Goal: Task Accomplishment & Management: Manage account settings

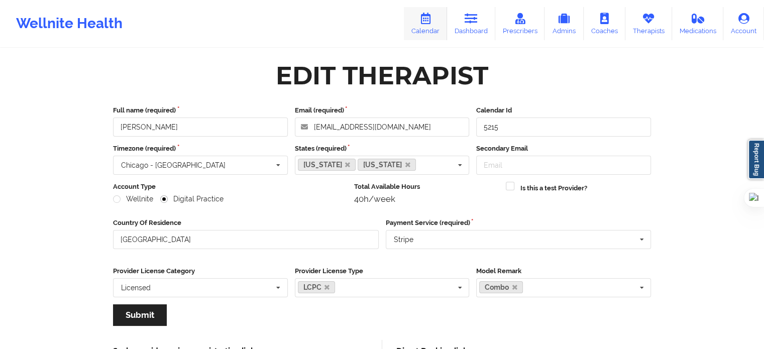
drag, startPoint x: 0, startPoint y: 0, endPoint x: 420, endPoint y: 18, distance: 420.1
click at [420, 18] on link "Calendar" at bounding box center [425, 23] width 43 height 33
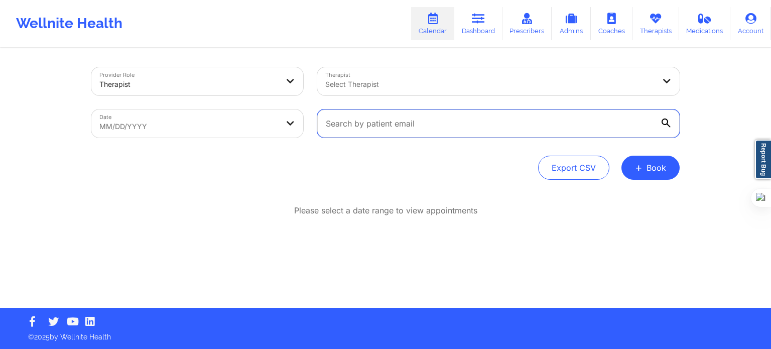
click at [374, 134] on input "text" at bounding box center [498, 123] width 362 height 28
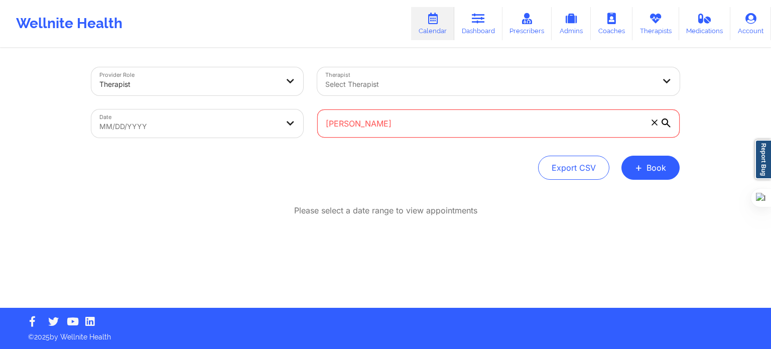
type input "[PERSON_NAME]"
drag, startPoint x: 381, startPoint y: 127, endPoint x: 315, endPoint y: 124, distance: 65.8
click at [315, 124] on div "[PERSON_NAME]" at bounding box center [498, 123] width 377 height 42
paste input "[PERSON_NAME]"
type input "[PERSON_NAME]"
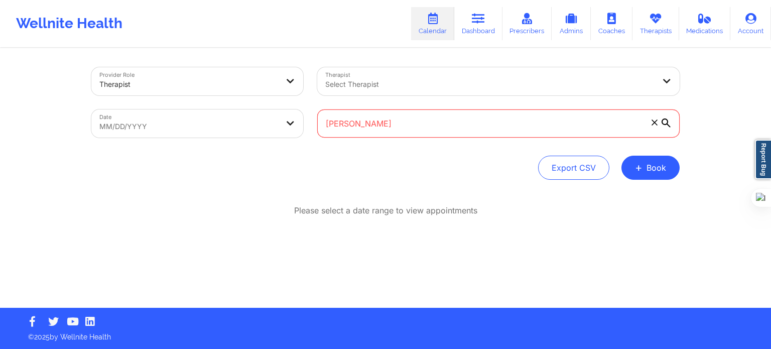
click at [662, 124] on icon at bounding box center [666, 122] width 9 height 9
click at [662, 124] on input "[PERSON_NAME]" at bounding box center [498, 123] width 362 height 28
click at [413, 97] on div "Therapist Select Therapist" at bounding box center [498, 81] width 377 height 42
click at [424, 77] on div "Select Therapist" at bounding box center [486, 81] width 338 height 28
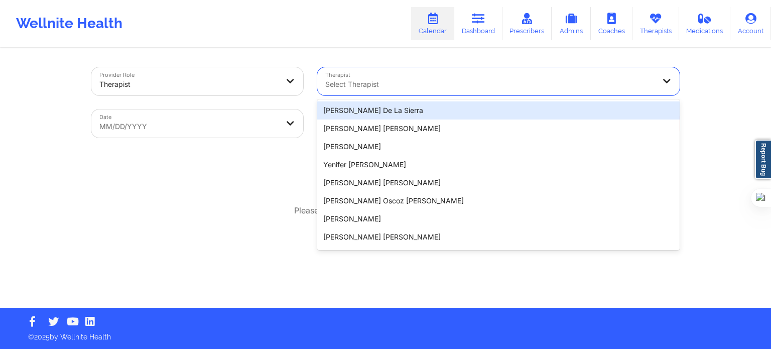
paste input "[PERSON_NAME]"
type input "[PERSON_NAME]"
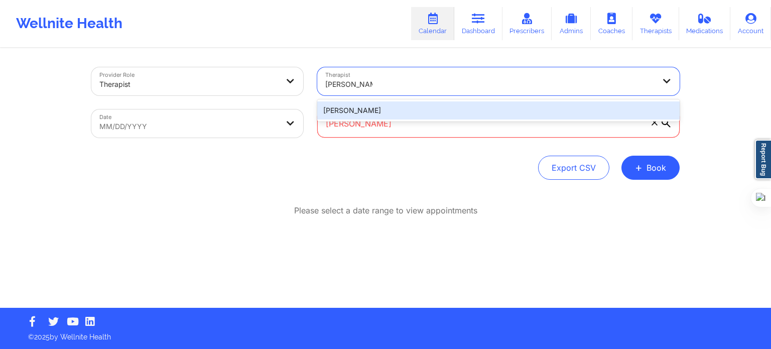
click at [383, 110] on div "[PERSON_NAME]" at bounding box center [498, 110] width 362 height 18
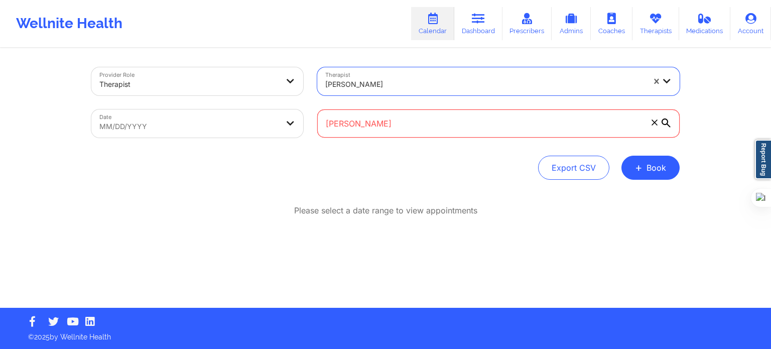
click at [180, 129] on body "Wellnite Health Calendar Dashboard Prescribers Admins Coaches Therapists Medica…" at bounding box center [385, 174] width 771 height 349
select select "2025-7"
select select "2025-8"
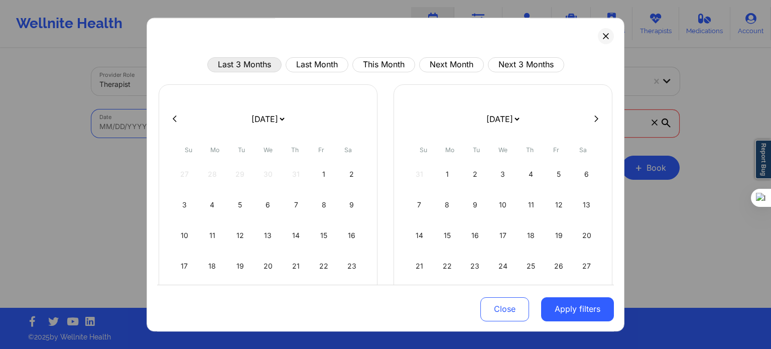
click at [263, 66] on button "Last 3 Months" at bounding box center [244, 64] width 74 height 15
select select "2025-5"
select select "2025-6"
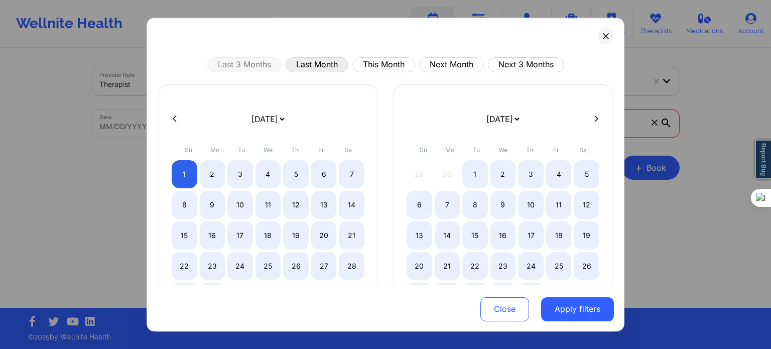
click at [317, 68] on button "Last Month" at bounding box center [317, 64] width 63 height 15
select select "2025-7"
select select "2025-8"
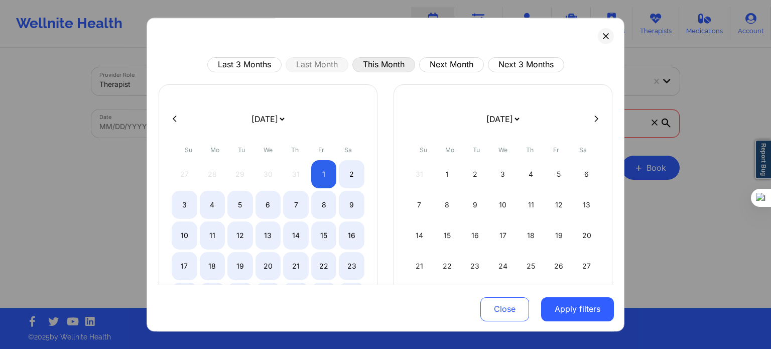
click at [365, 68] on button "This Month" at bounding box center [383, 64] width 63 height 15
select select "2025-8"
select select "2025-9"
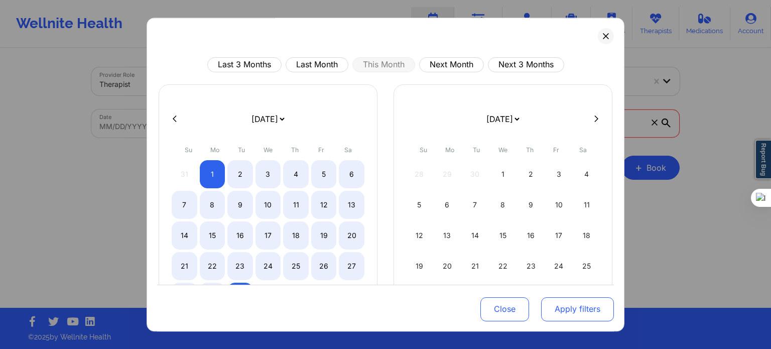
click at [558, 299] on button "Apply filters" at bounding box center [577, 309] width 73 height 24
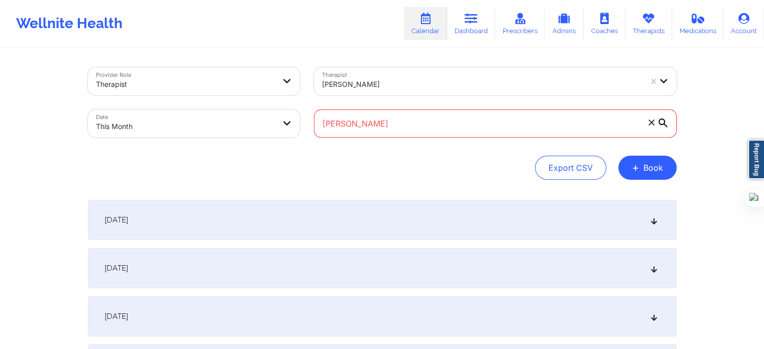
click at [665, 127] on icon at bounding box center [662, 122] width 9 height 9
click at [665, 127] on input "[PERSON_NAME]" at bounding box center [495, 123] width 362 height 28
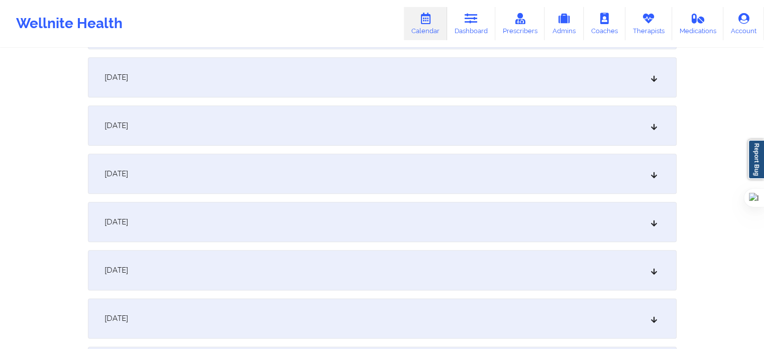
scroll to position [1355, 0]
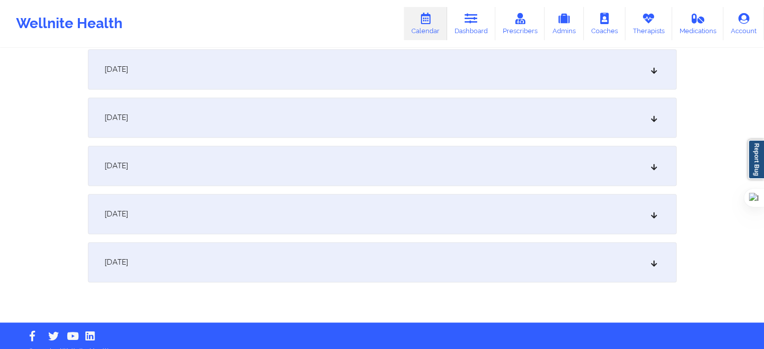
click at [299, 267] on div "[DATE]" at bounding box center [382, 262] width 588 height 40
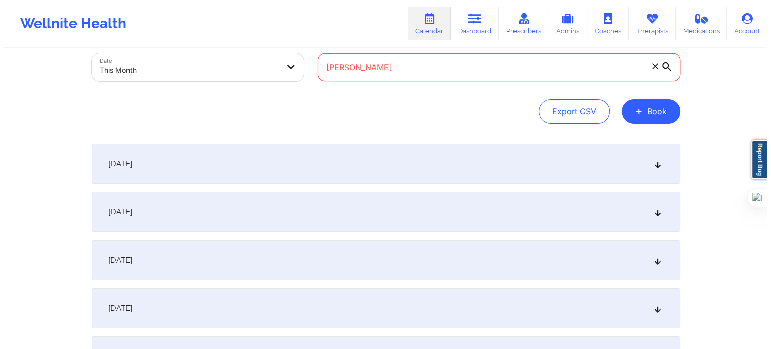
scroll to position [0, 0]
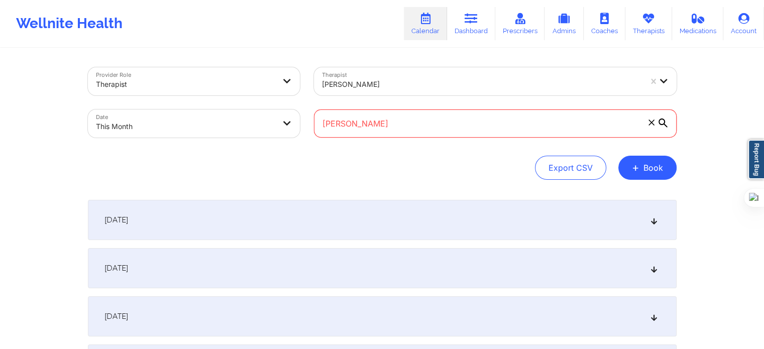
click at [396, 127] on input "[PERSON_NAME]" at bounding box center [495, 123] width 362 height 28
drag, startPoint x: 396, startPoint y: 127, endPoint x: 273, endPoint y: 129, distance: 122.5
click at [273, 129] on div "Provider Role Therapist Therapist [PERSON_NAME] Date This Month [PERSON_NAME]" at bounding box center [382, 102] width 602 height 84
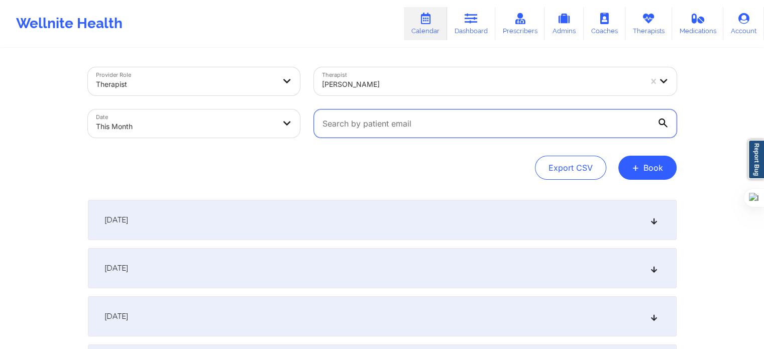
paste input "[EMAIL_ADDRESS][DOMAIN_NAME]"
type input "[EMAIL_ADDRESS][DOMAIN_NAME]"
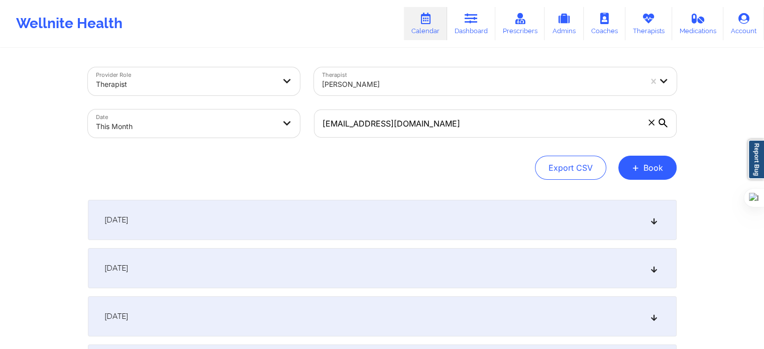
click at [659, 124] on icon at bounding box center [662, 122] width 9 height 9
click at [659, 124] on input "[EMAIL_ADDRESS][DOMAIN_NAME]" at bounding box center [495, 123] width 362 height 28
click at [659, 123] on icon at bounding box center [662, 122] width 9 height 9
click at [659, 123] on input "[EMAIL_ADDRESS][DOMAIN_NAME]" at bounding box center [495, 123] width 362 height 28
click at [659, 123] on icon at bounding box center [662, 122] width 9 height 9
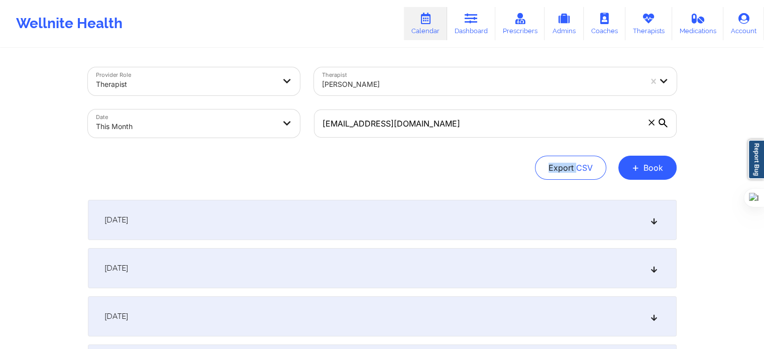
click at [659, 123] on input "[EMAIL_ADDRESS][DOMAIN_NAME]" at bounding box center [495, 123] width 362 height 28
click at [483, 175] on div "Export CSV + Book" at bounding box center [382, 168] width 588 height 24
click at [247, 138] on div "Date This Month" at bounding box center [194, 123] width 226 height 42
select select "2025-8"
select select "2025-9"
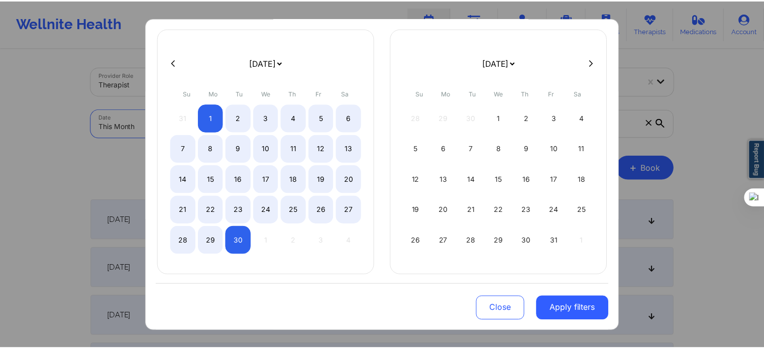
scroll to position [57, 0]
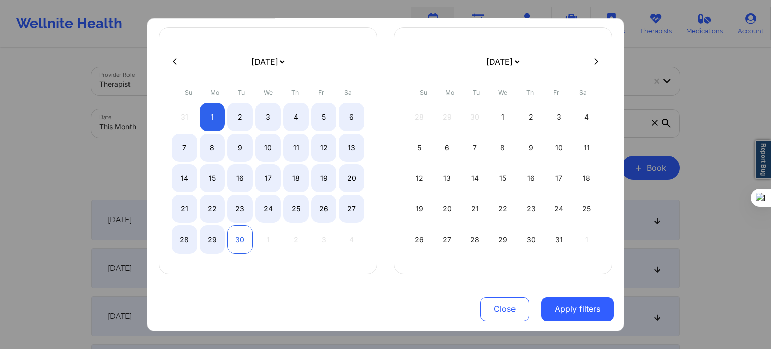
click at [228, 231] on div "30" at bounding box center [240, 239] width 26 height 28
select select "2025-8"
select select "2025-9"
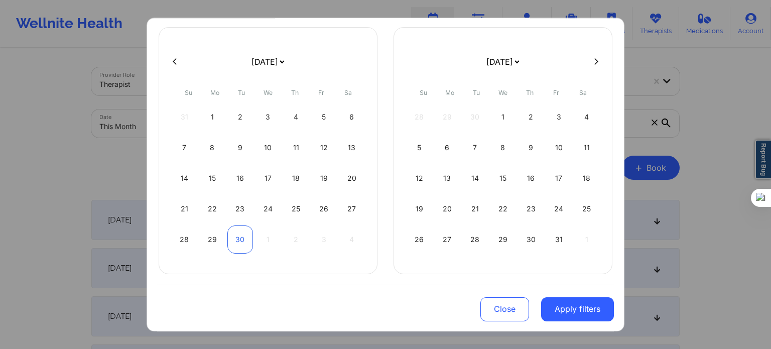
click at [243, 241] on div "30" at bounding box center [240, 239] width 26 height 28
select select "2025-8"
select select "2025-9"
click at [552, 312] on button "Apply filters" at bounding box center [577, 309] width 73 height 24
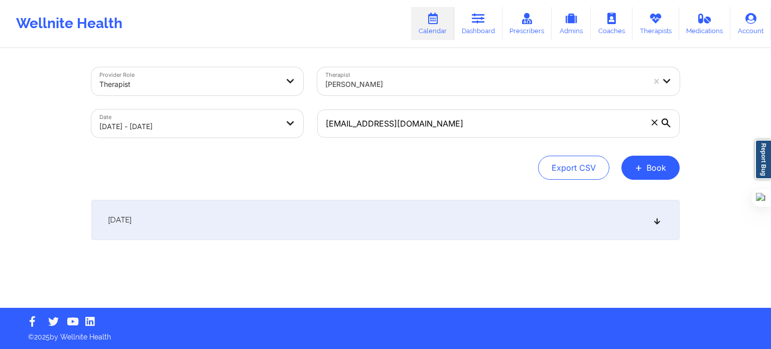
click at [339, 231] on div "[DATE]" at bounding box center [385, 220] width 588 height 40
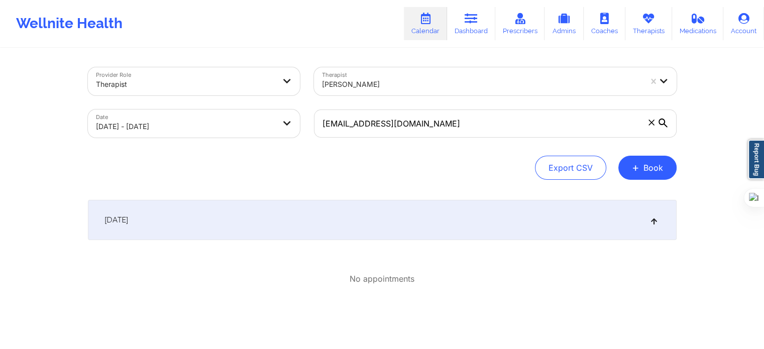
click at [225, 130] on body "Wellnite Health Calendar Dashboard Prescribers Admins Coaches Therapists Medica…" at bounding box center [382, 174] width 764 height 349
select select "2025-8"
select select "2025-9"
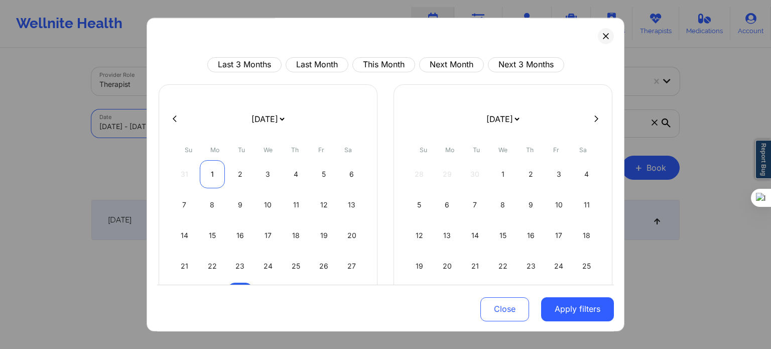
click at [211, 176] on div "1" at bounding box center [213, 174] width 26 height 28
select select "2025-8"
select select "2025-9"
select select "2025-8"
select select "2025-9"
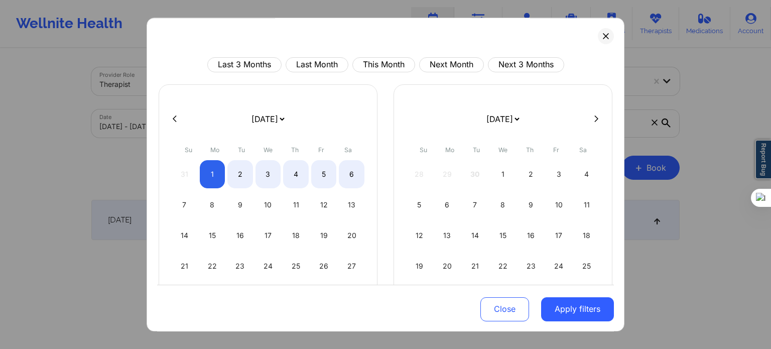
select select "2025-8"
select select "2025-9"
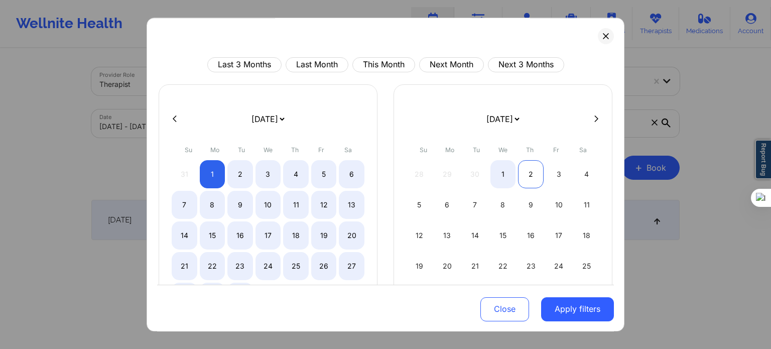
select select "2025-8"
select select "2025-9"
select select "2025-8"
select select "2025-9"
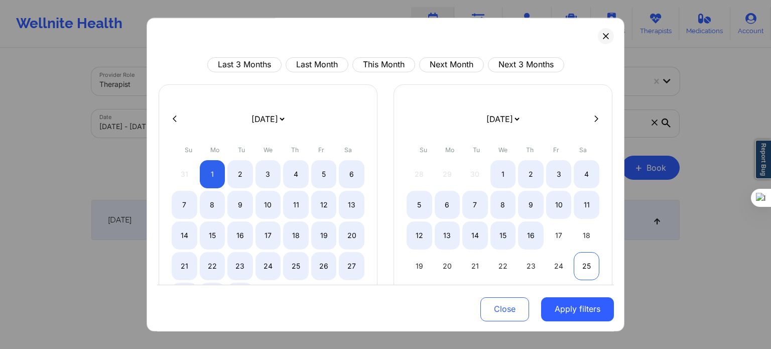
select select "2025-8"
select select "2025-9"
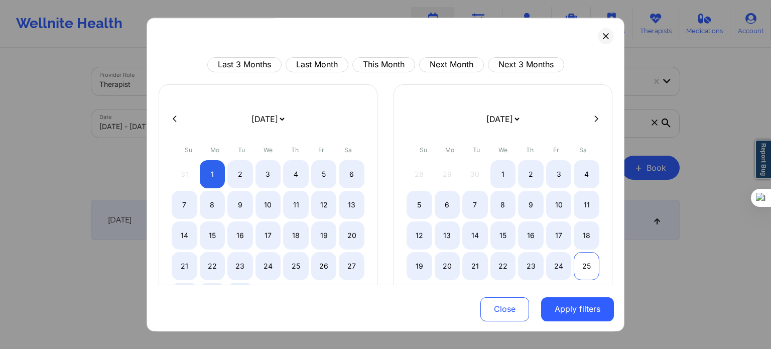
click at [585, 264] on div "25" at bounding box center [587, 266] width 26 height 28
select select "2025-8"
select select "2025-9"
click at [433, 64] on button "Next Month" at bounding box center [451, 64] width 65 height 15
select select "2025-9"
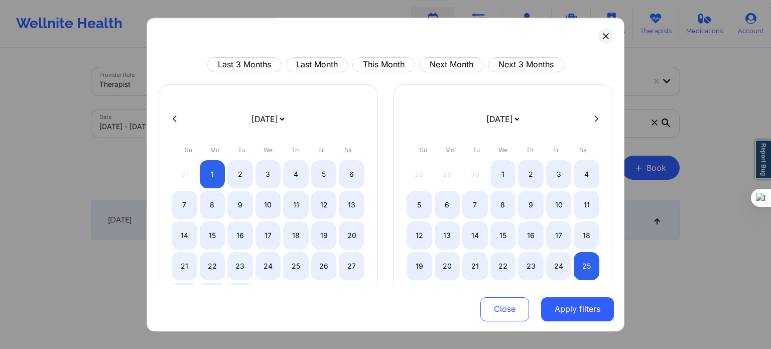
select select "2025-10"
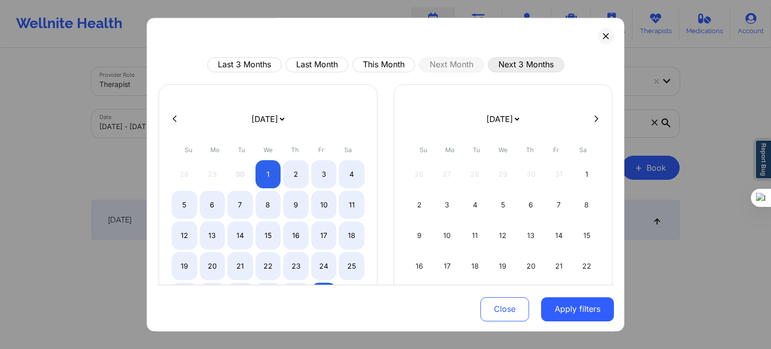
click at [510, 69] on button "Next 3 Months" at bounding box center [526, 64] width 76 height 15
select select "2025-9"
select select "2025-10"
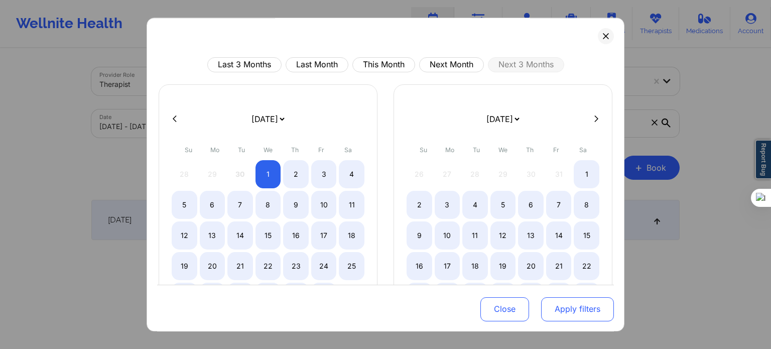
click at [553, 305] on button "Apply filters" at bounding box center [577, 309] width 73 height 24
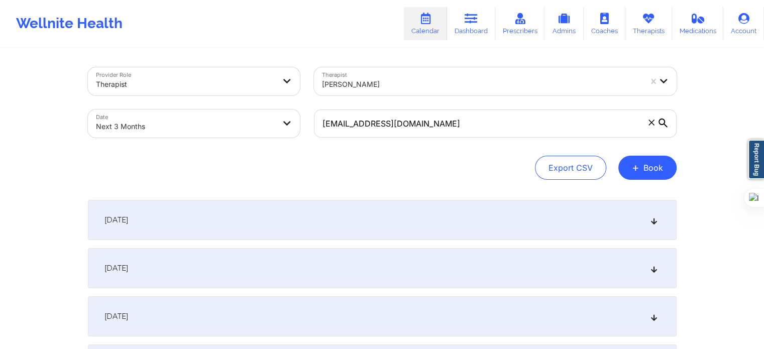
click at [317, 208] on div "[DATE]" at bounding box center [382, 220] width 588 height 40
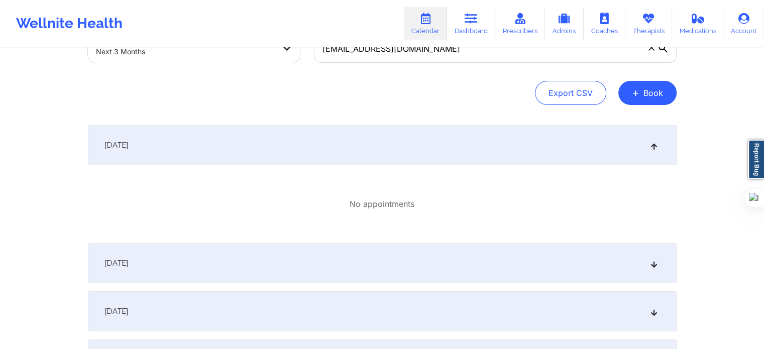
scroll to position [151, 0]
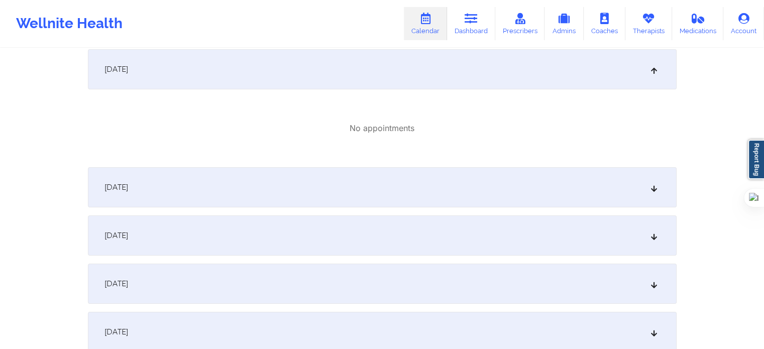
click at [271, 184] on div "[DATE]" at bounding box center [382, 187] width 588 height 40
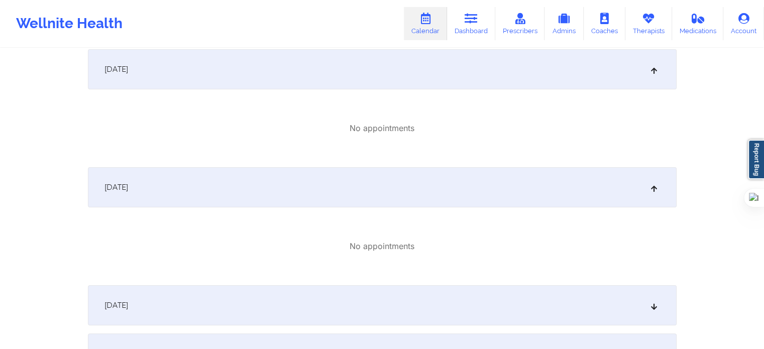
click at [276, 309] on div "[DATE]" at bounding box center [382, 305] width 588 height 40
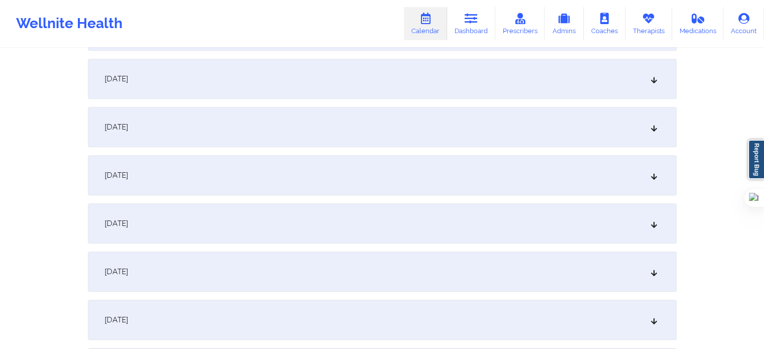
scroll to position [602, 0]
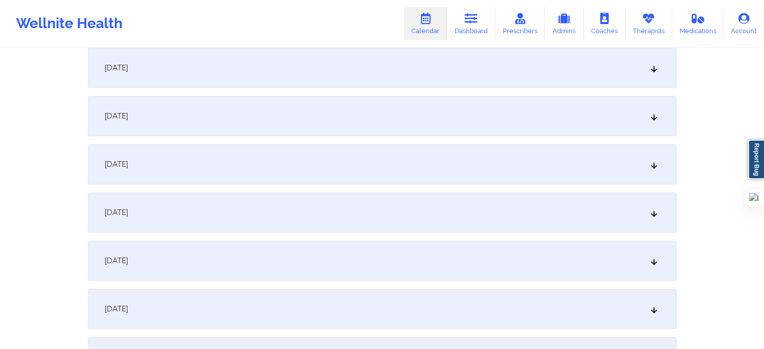
click at [232, 265] on div "[DATE]" at bounding box center [382, 260] width 588 height 40
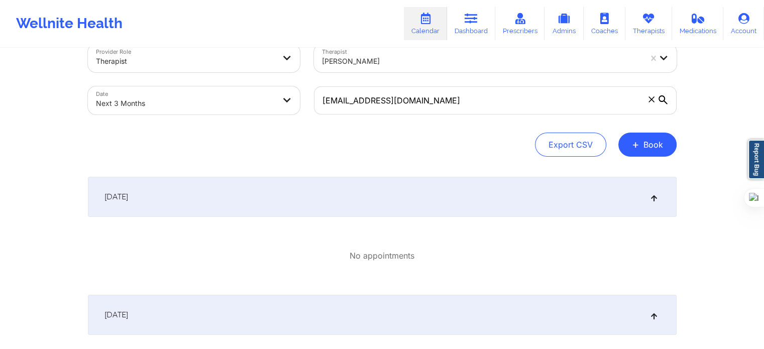
scroll to position [0, 0]
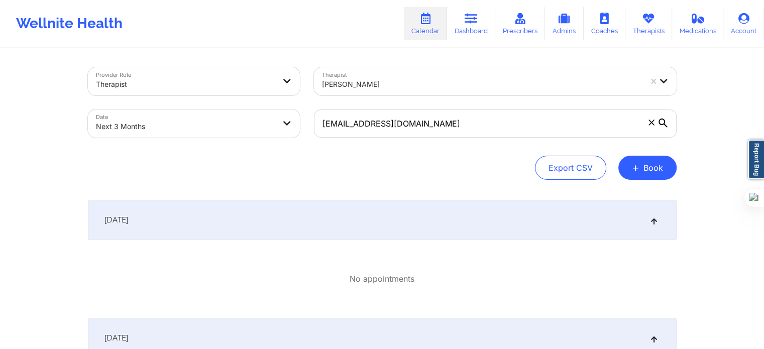
click at [281, 130] on body "Wellnite Health Calendar Dashboard Prescribers Admins Coaches Therapists Medica…" at bounding box center [382, 174] width 764 height 349
select select "2025-9"
select select "2025-10"
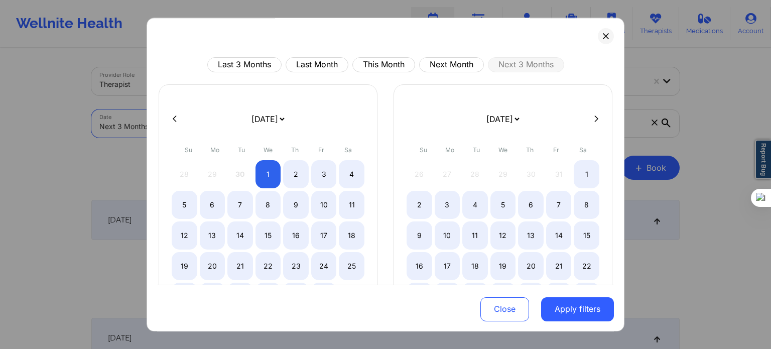
click at [173, 120] on icon at bounding box center [175, 119] width 4 height 8
select select "2025-8"
select select "2025-9"
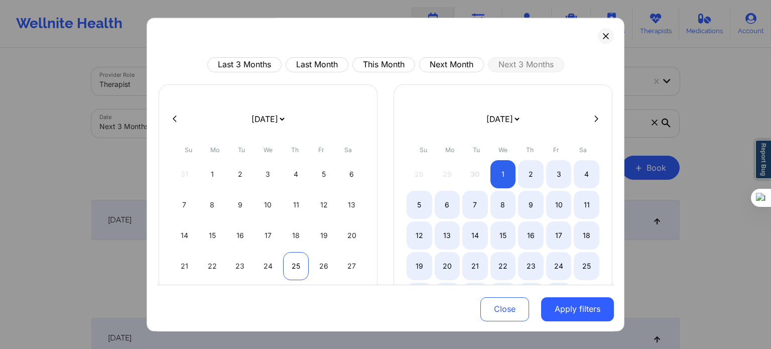
click at [287, 256] on div "25" at bounding box center [296, 266] width 26 height 28
select select "2025-8"
select select "2025-9"
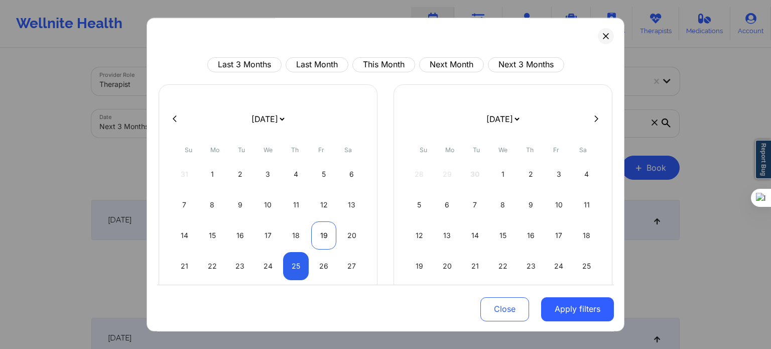
select select "2025-8"
select select "2025-9"
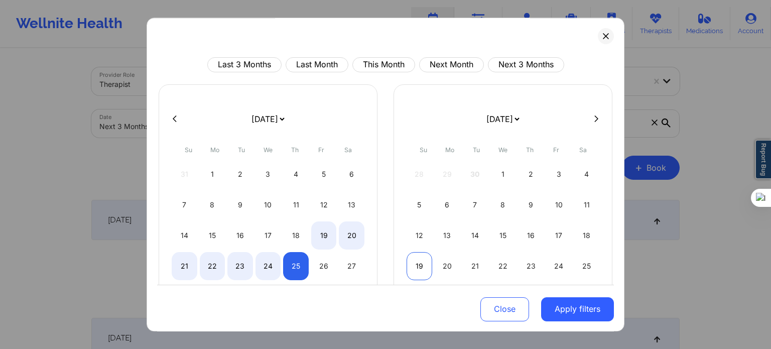
select select "2025-8"
select select "2025-9"
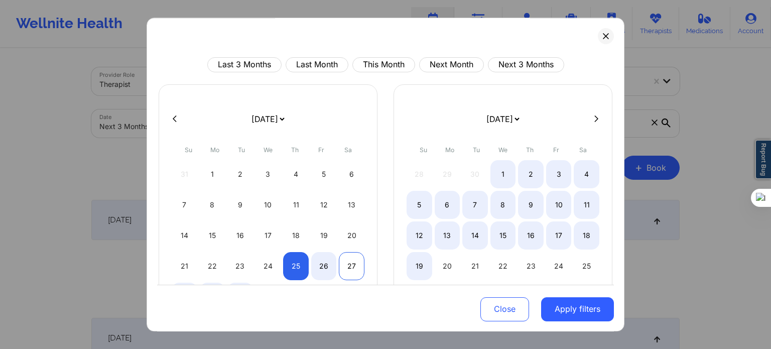
select select "2025-8"
select select "2025-9"
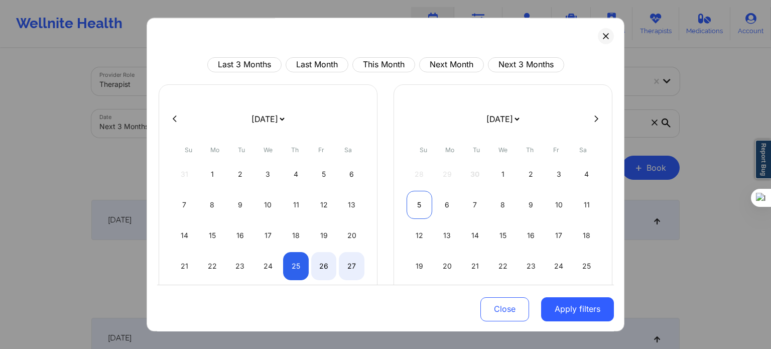
select select "2025-8"
select select "2025-9"
select select "2025-8"
select select "2025-9"
select select "2025-8"
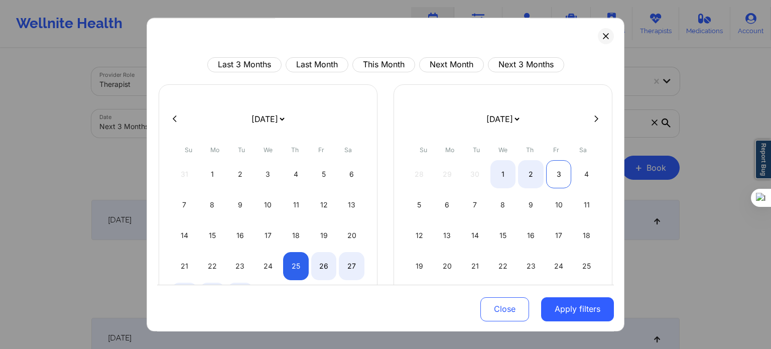
select select "2025-9"
click at [553, 167] on div "3" at bounding box center [559, 174] width 26 height 28
select select "2025-8"
select select "2025-9"
click at [562, 309] on button "Apply filters" at bounding box center [577, 309] width 73 height 24
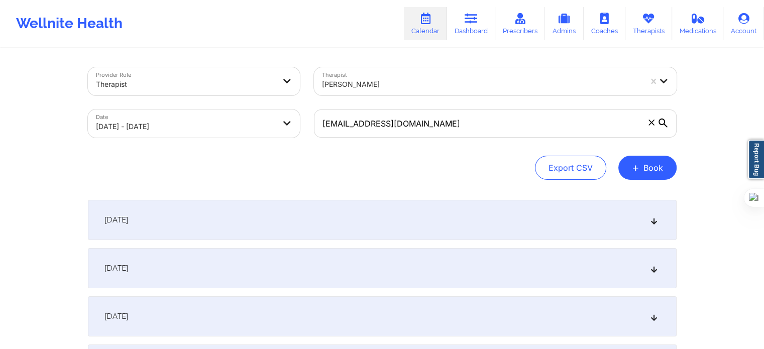
click at [295, 222] on div "[DATE]" at bounding box center [382, 220] width 588 height 40
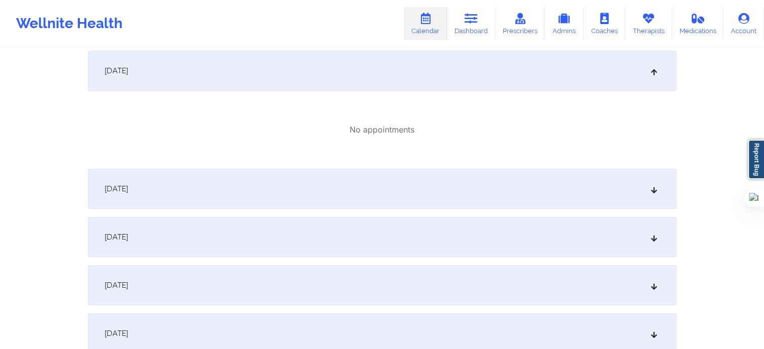
scroll to position [151, 0]
click at [243, 185] on div "[DATE]" at bounding box center [382, 187] width 588 height 40
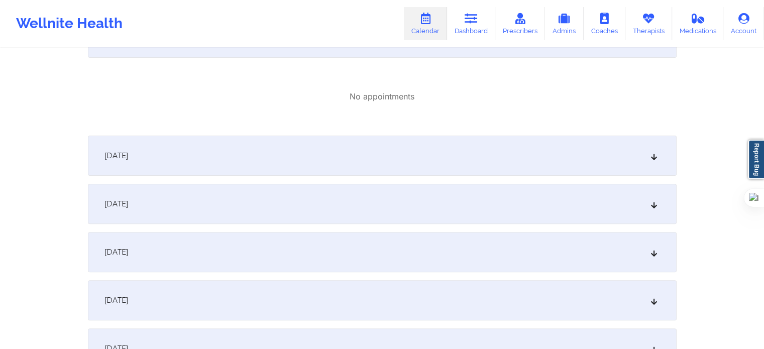
scroll to position [301, 0]
click at [300, 156] on div "[DATE]" at bounding box center [382, 155] width 588 height 40
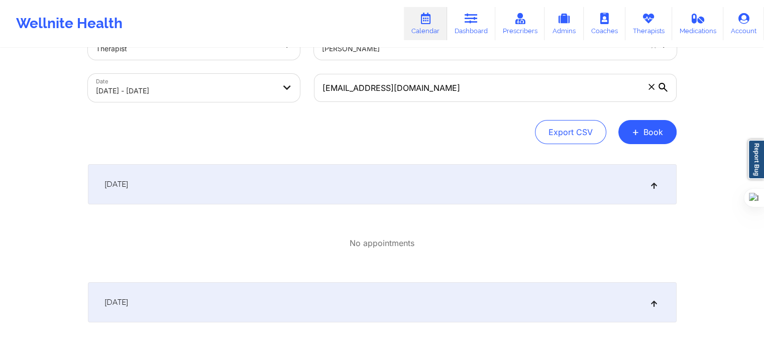
scroll to position [0, 0]
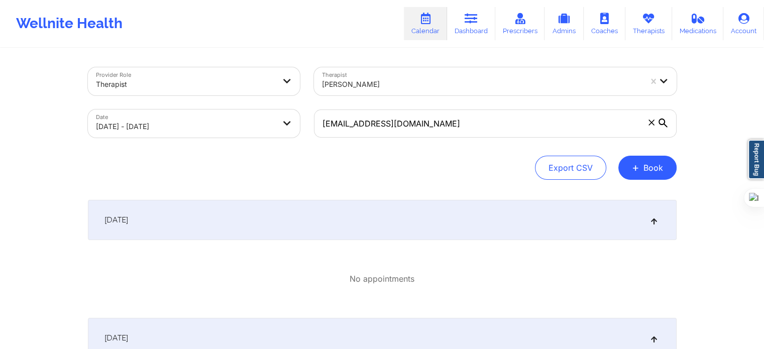
click at [235, 132] on body "Wellnite Health Calendar Dashboard Prescribers Admins Coaches Therapists Medica…" at bounding box center [382, 174] width 764 height 349
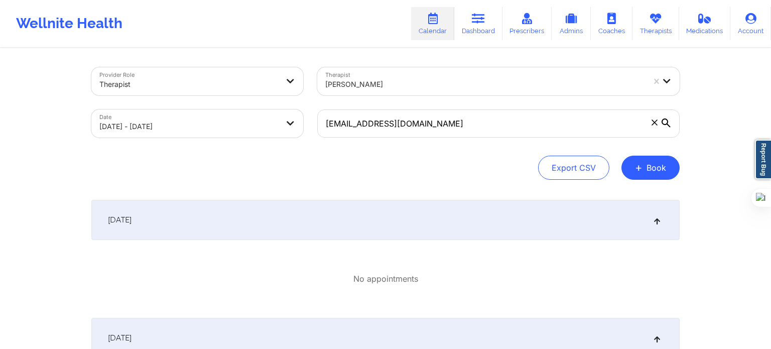
select select "2025-8"
select select "2025-9"
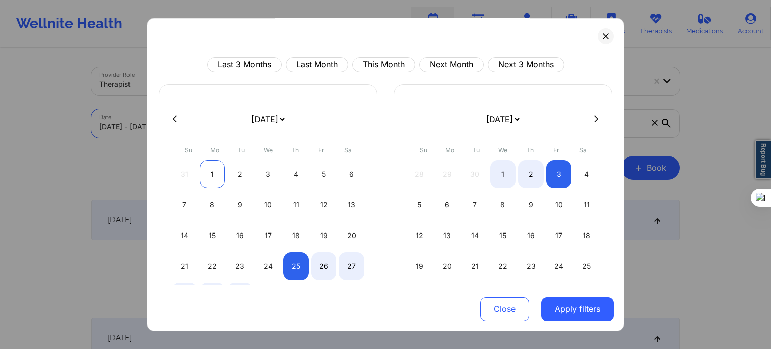
click at [206, 168] on div "1" at bounding box center [213, 174] width 26 height 28
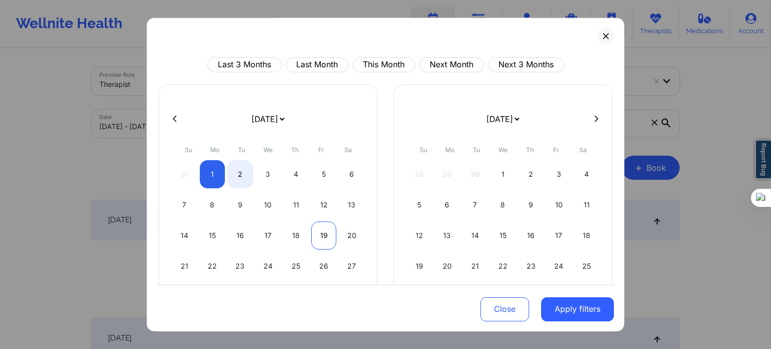
select select "2025-8"
select select "2025-9"
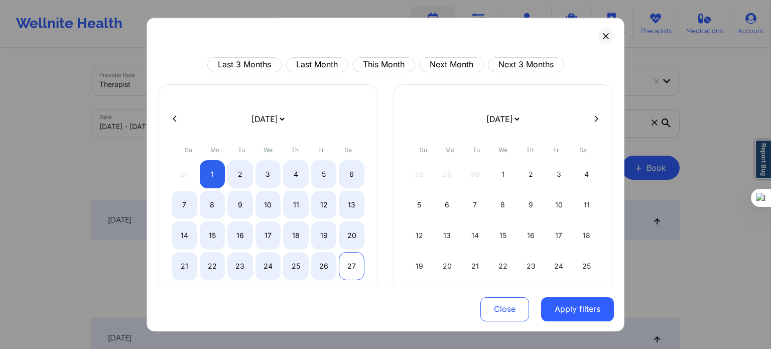
select select "2025-8"
select select "2025-9"
select select "2025-8"
select select "2025-9"
click at [324, 266] on div "26" at bounding box center [324, 266] width 26 height 28
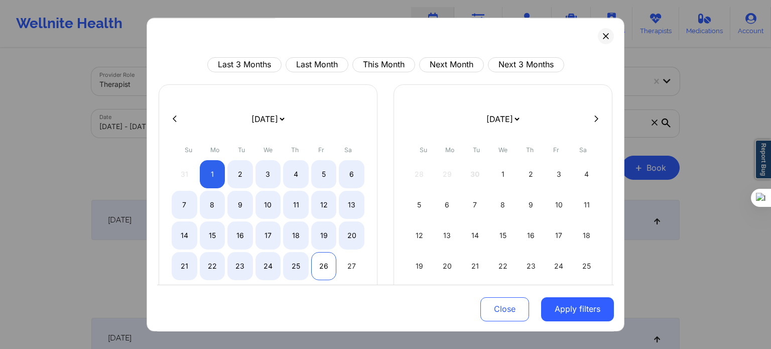
select select "2025-8"
select select "2025-9"
click at [582, 307] on button "Apply filters" at bounding box center [577, 309] width 73 height 24
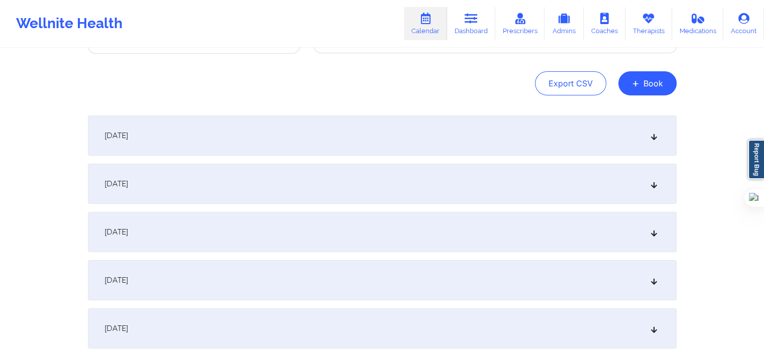
scroll to position [100, 0]
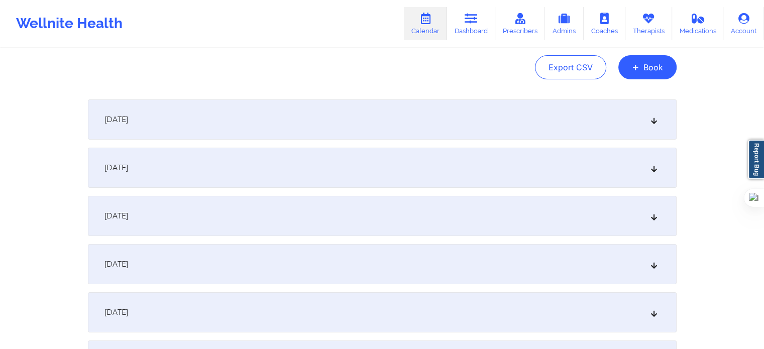
click at [225, 121] on div "[DATE]" at bounding box center [382, 119] width 588 height 40
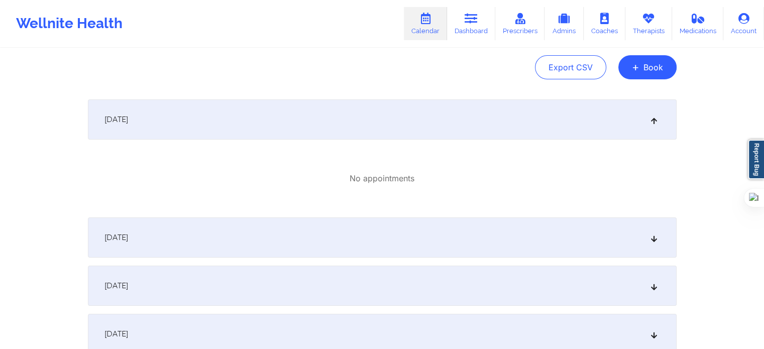
click at [206, 236] on div "[DATE]" at bounding box center [382, 237] width 588 height 40
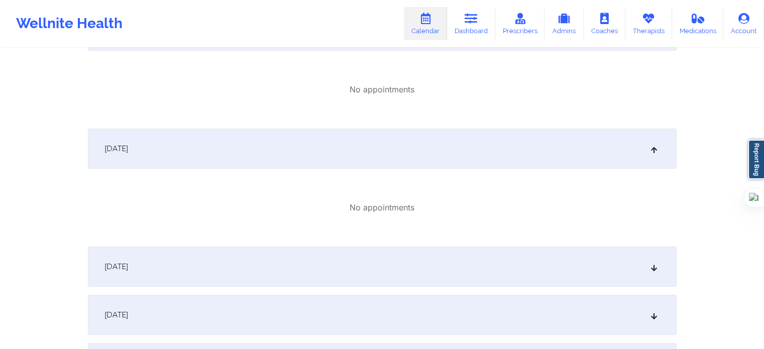
scroll to position [251, 0]
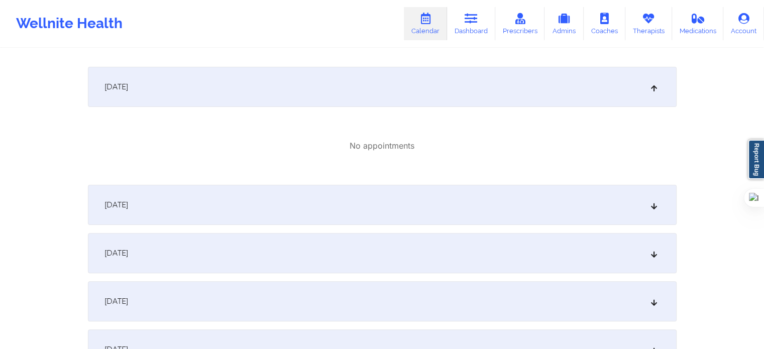
click at [250, 170] on div "No appointments" at bounding box center [382, 146] width 588 height 62
click at [259, 204] on div "[DATE]" at bounding box center [382, 205] width 588 height 40
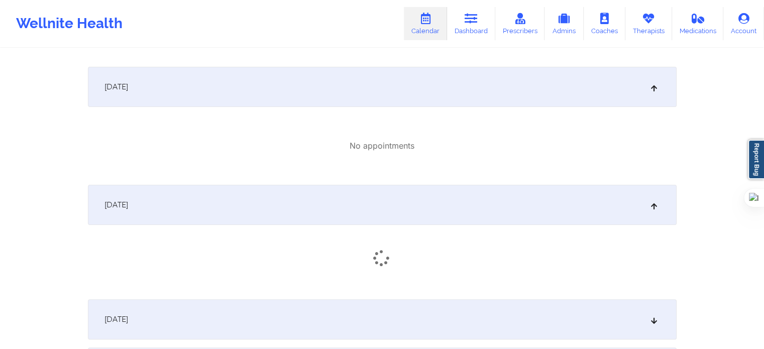
scroll to position [452, 0]
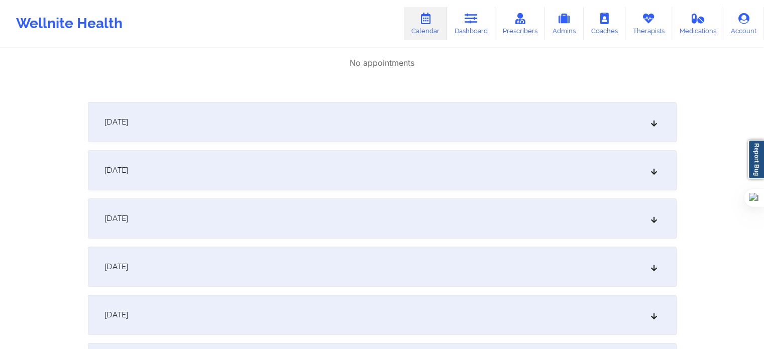
click at [247, 112] on div "[DATE]" at bounding box center [382, 122] width 588 height 40
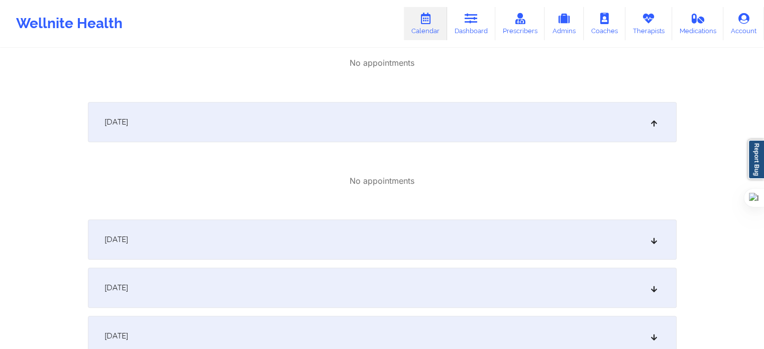
click at [215, 236] on div "[DATE]" at bounding box center [382, 239] width 588 height 40
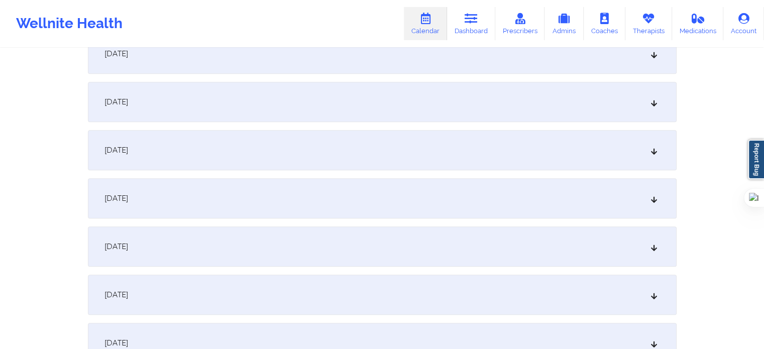
scroll to position [1104, 0]
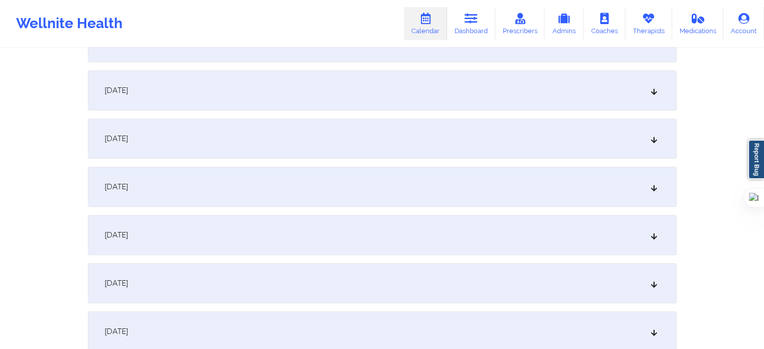
click at [171, 273] on div "[DATE]" at bounding box center [382, 283] width 588 height 40
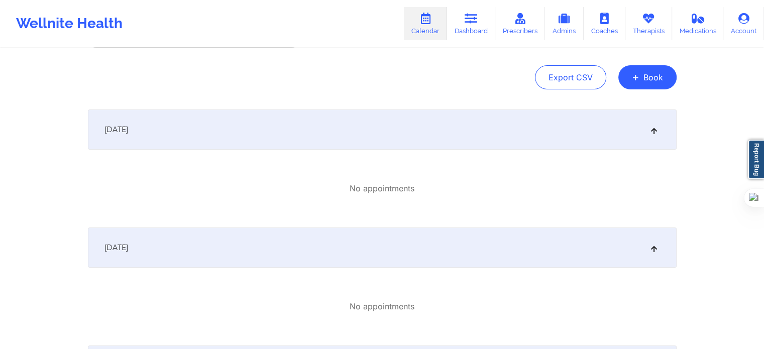
scroll to position [0, 0]
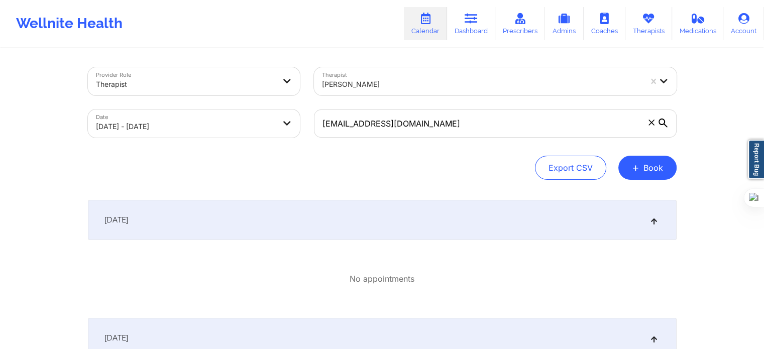
select select "2025-8"
select select "2025-9"
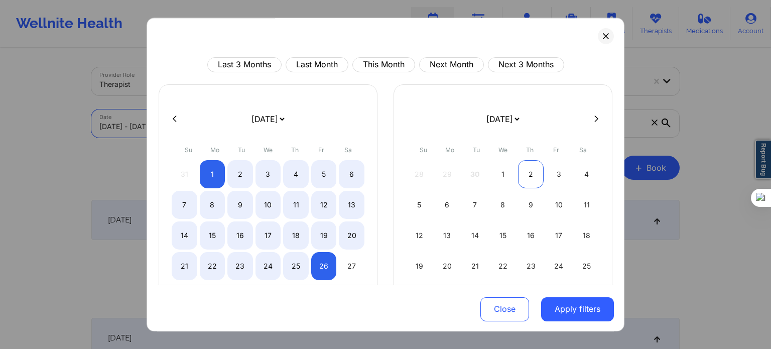
click at [527, 172] on div "2" at bounding box center [531, 174] width 26 height 28
select select "2025-9"
select select "2025-10"
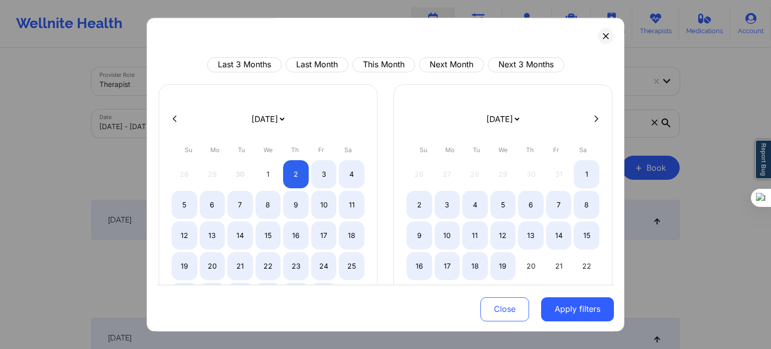
select select "2025-9"
select select "2025-10"
select select "2025-9"
select select "2025-10"
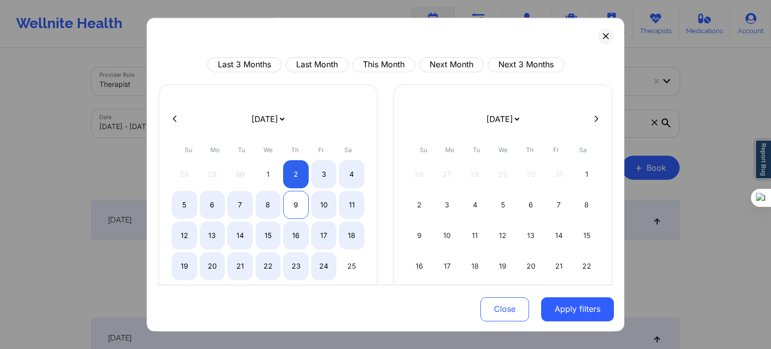
select select "2025-9"
select select "2025-10"
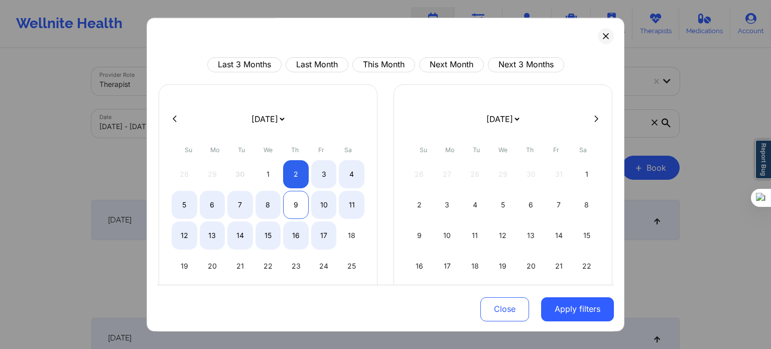
select select "2025-9"
select select "2025-10"
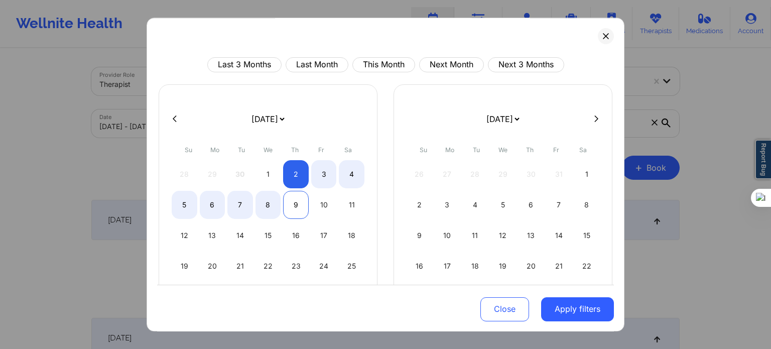
click at [295, 214] on div "9" at bounding box center [296, 205] width 26 height 28
select select "2025-9"
select select "2025-10"
click at [586, 311] on button "Apply filters" at bounding box center [577, 309] width 73 height 24
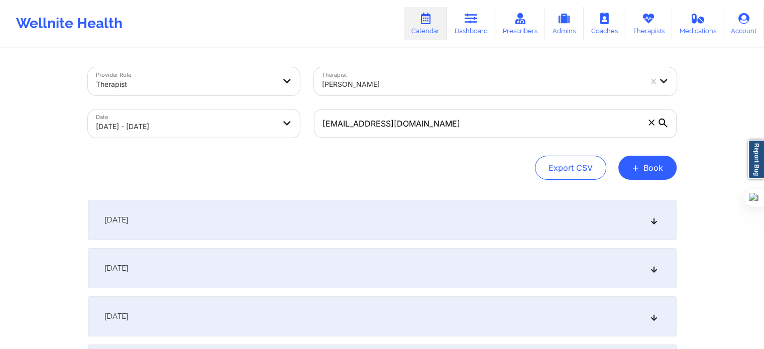
click at [219, 208] on div "[DATE]" at bounding box center [382, 220] width 588 height 40
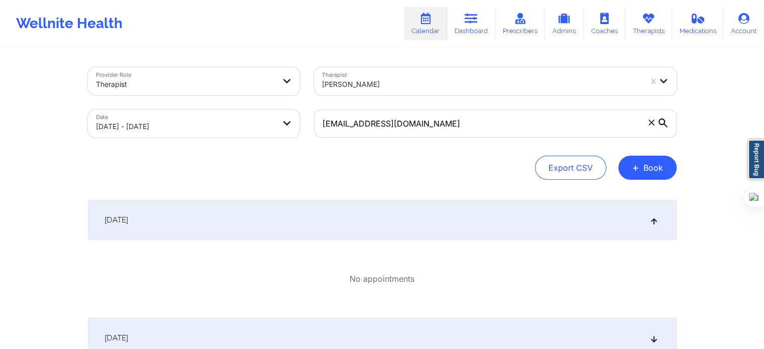
scroll to position [100, 0]
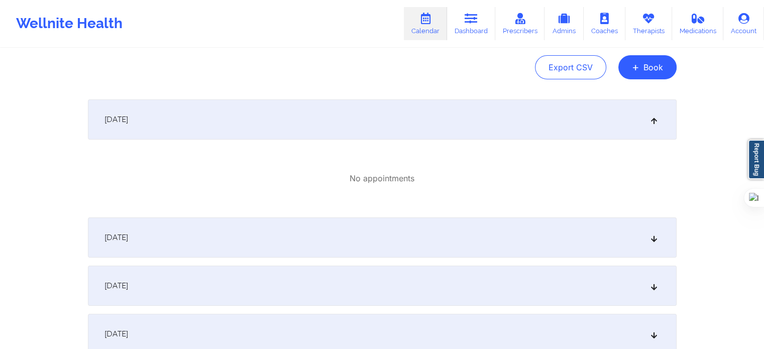
click at [431, 25] on link "Calendar" at bounding box center [425, 23] width 43 height 33
click at [468, 25] on link "Dashboard" at bounding box center [471, 23] width 48 height 33
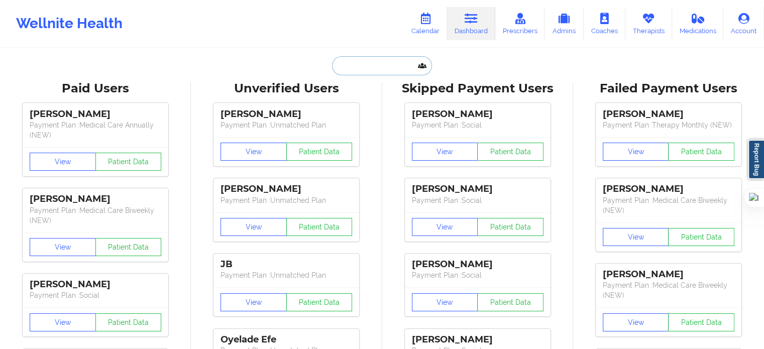
click at [370, 68] on input "text" at bounding box center [381, 65] width 99 height 19
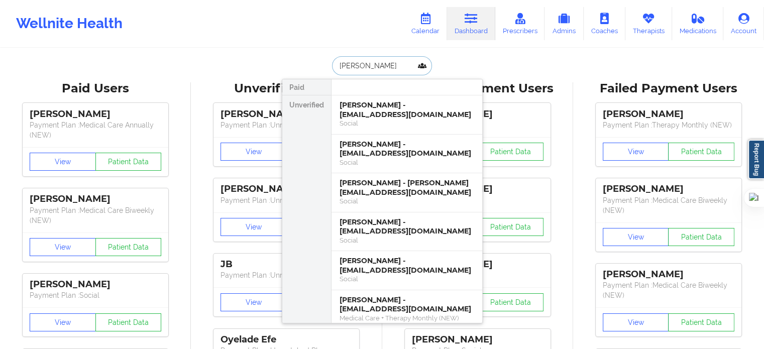
type input "[PERSON_NAME]"
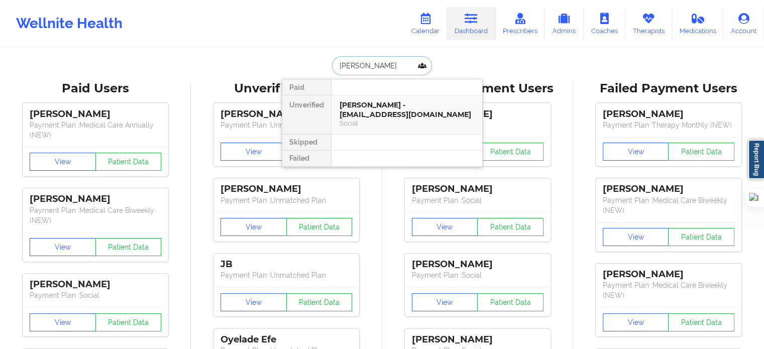
click at [395, 113] on div "[PERSON_NAME] - [EMAIL_ADDRESS][DOMAIN_NAME]" at bounding box center [406, 109] width 135 height 19
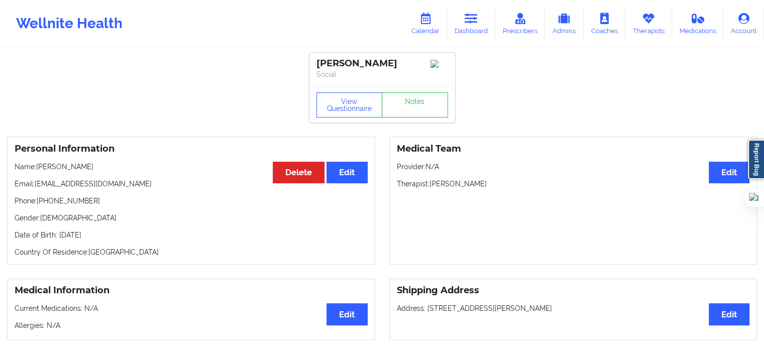
drag, startPoint x: 424, startPoint y: 313, endPoint x: 586, endPoint y: 310, distance: 162.2
click at [586, 310] on p "Address: [STREET_ADDRESS][PERSON_NAME]" at bounding box center [573, 308] width 353 height 10
copy p "[STREET_ADDRESS][PERSON_NAME]"
click at [648, 20] on icon at bounding box center [648, 18] width 13 height 11
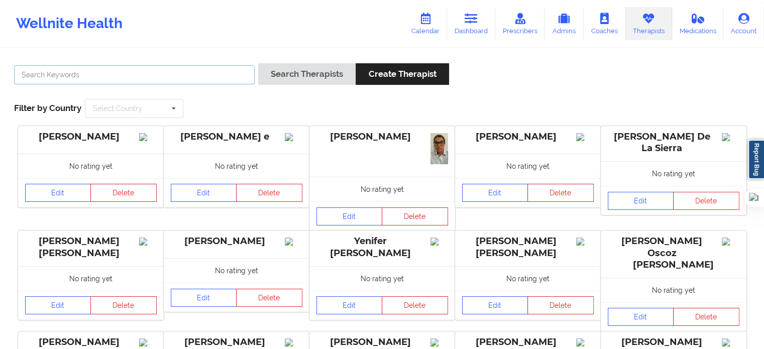
click at [212, 72] on input "text" at bounding box center [134, 74] width 240 height 19
click at [258, 63] on button "Search Therapists" at bounding box center [306, 74] width 97 height 22
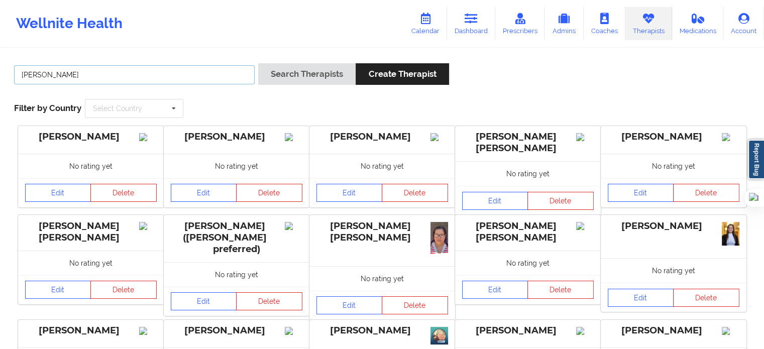
type input "[PERSON_NAME]"
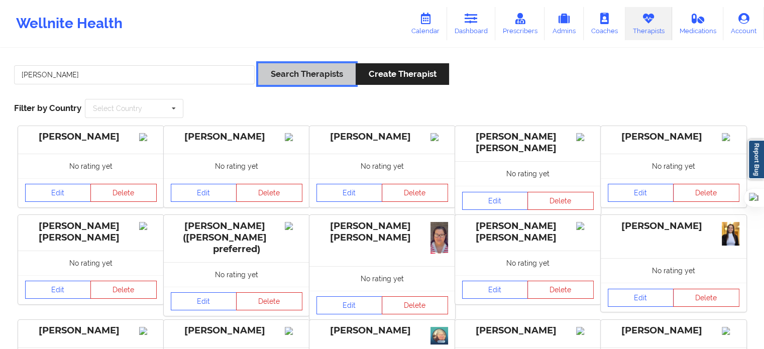
click at [288, 74] on button "Search Therapists" at bounding box center [306, 74] width 97 height 22
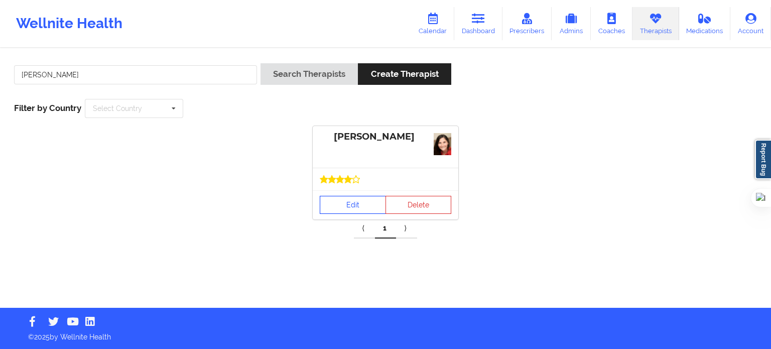
click at [357, 198] on link "Edit" at bounding box center [353, 205] width 66 height 18
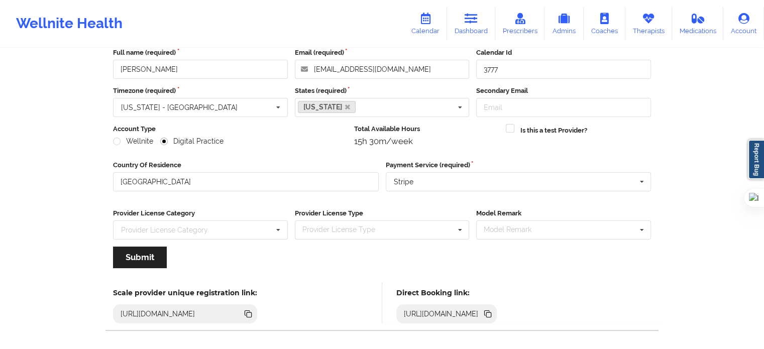
scroll to position [100, 0]
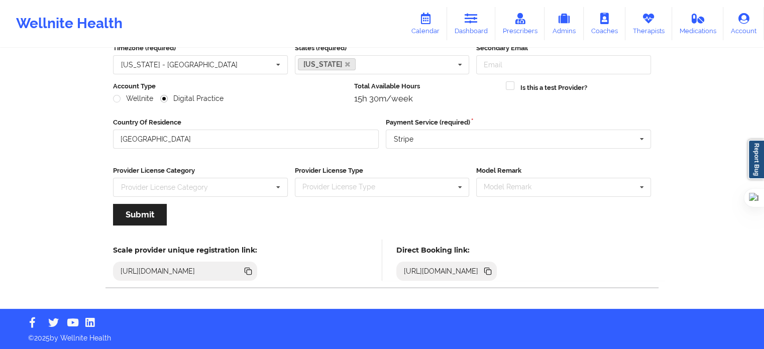
click at [491, 271] on icon at bounding box center [488, 272] width 5 height 5
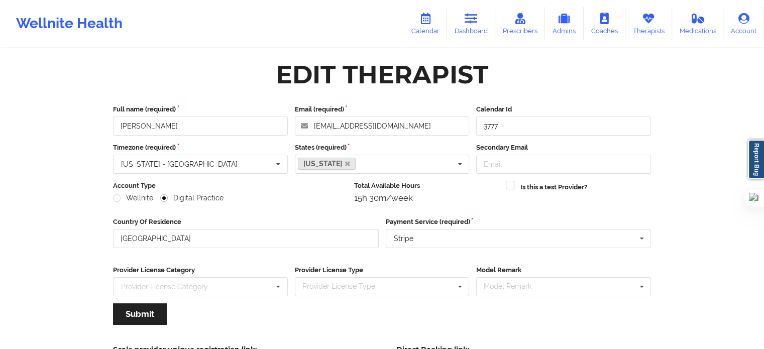
scroll to position [0, 0]
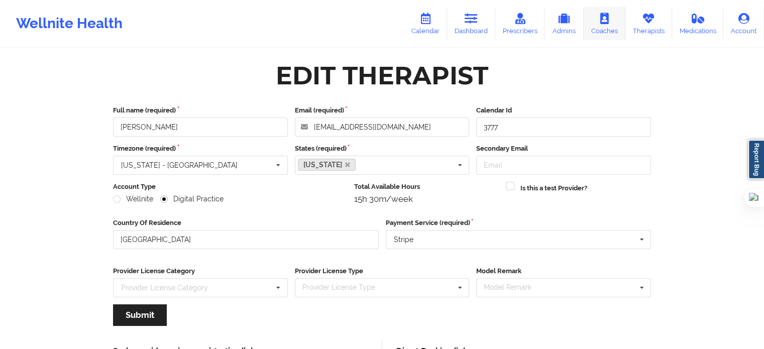
click at [647, 27] on link "Therapists" at bounding box center [648, 23] width 47 height 33
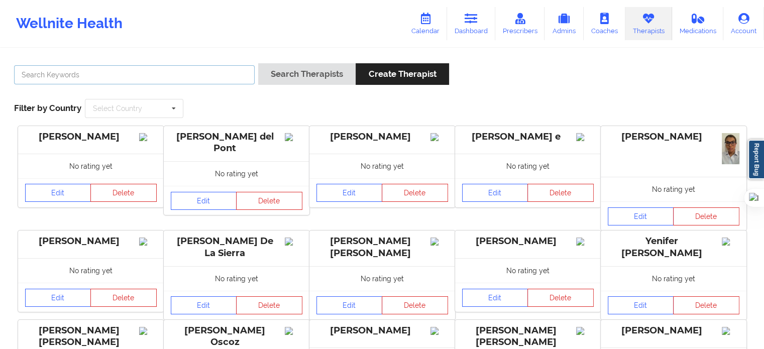
click at [241, 83] on input "text" at bounding box center [134, 74] width 240 height 19
type input "[PERSON_NAME]"
click at [258, 63] on button "Search Therapists" at bounding box center [306, 74] width 97 height 22
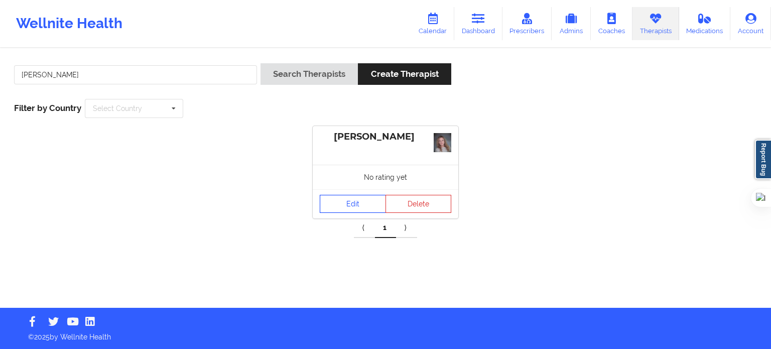
click at [355, 207] on link "Edit" at bounding box center [353, 204] width 66 height 18
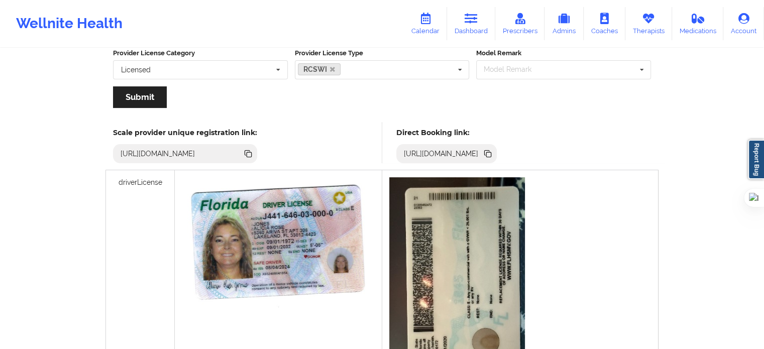
scroll to position [169, 0]
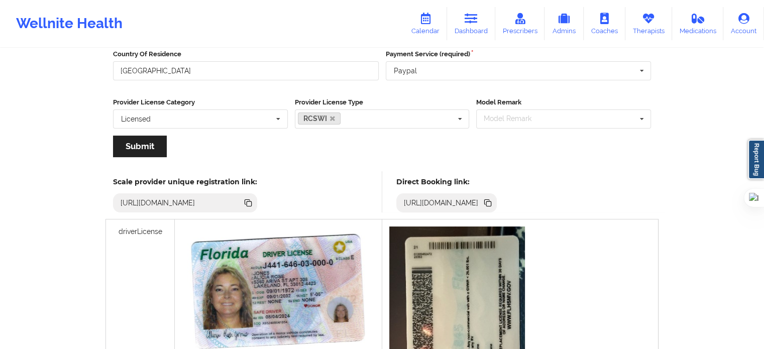
click at [493, 204] on icon at bounding box center [487, 202] width 11 height 11
click at [649, 24] on link "Therapists" at bounding box center [648, 23] width 47 height 33
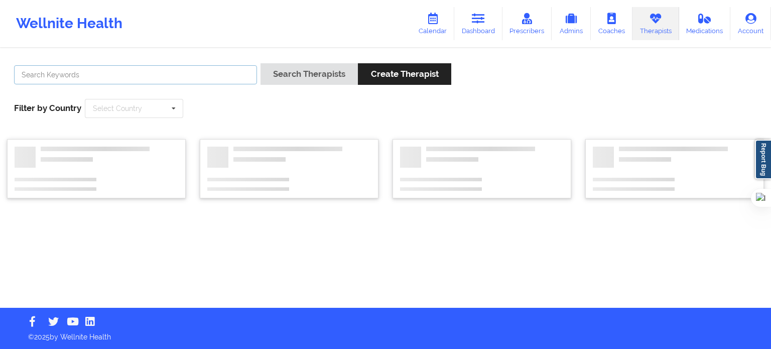
click at [232, 74] on input "text" at bounding box center [135, 74] width 243 height 19
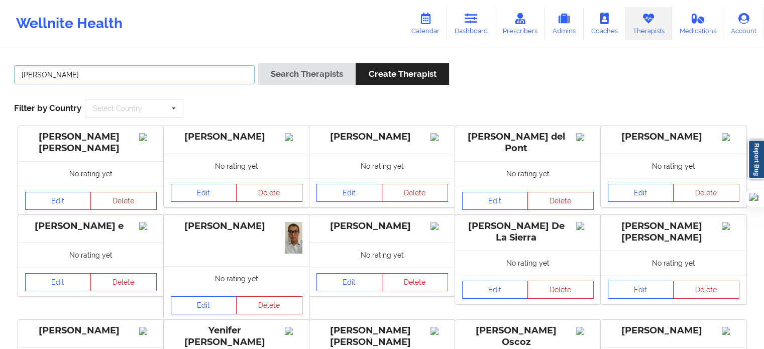
type input "[PERSON_NAME]"
click at [258, 63] on button "Search Therapists" at bounding box center [306, 74] width 97 height 22
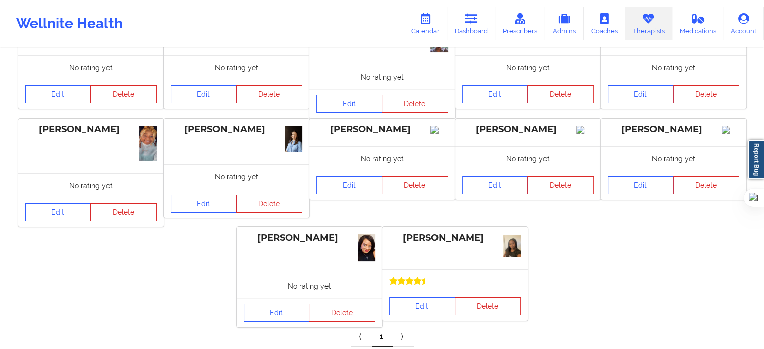
scroll to position [100, 0]
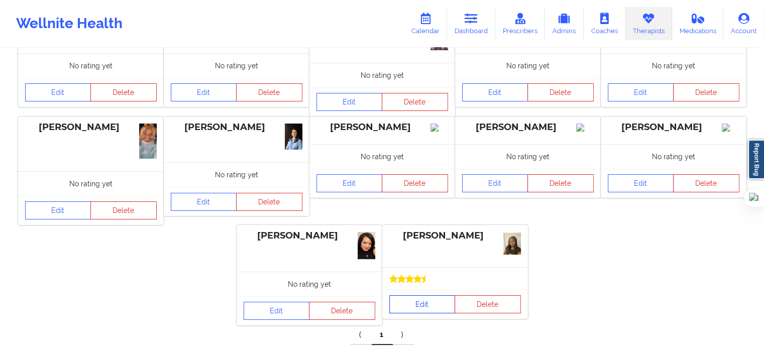
click at [420, 305] on link "Edit" at bounding box center [422, 304] width 66 height 18
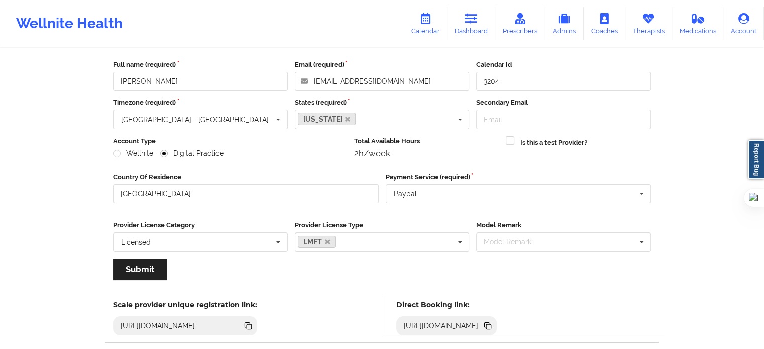
scroll to position [100, 0]
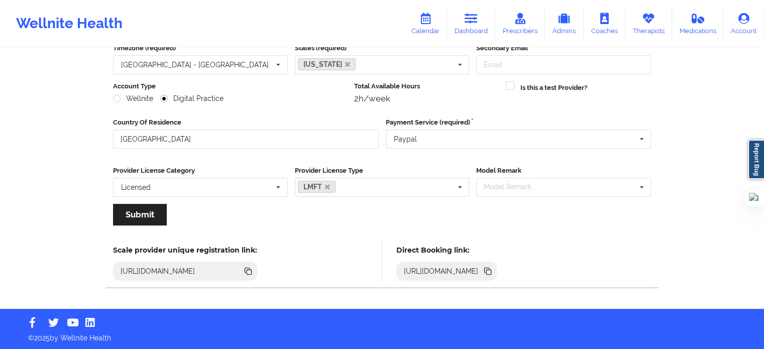
click at [489, 270] on icon at bounding box center [486, 270] width 5 height 5
click at [656, 25] on link "Therapists" at bounding box center [648, 23] width 47 height 33
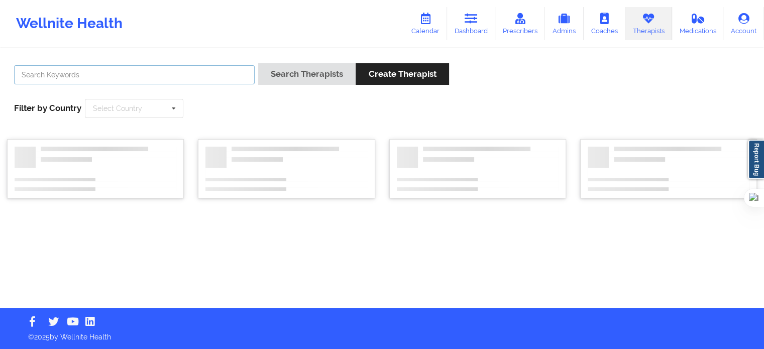
click at [183, 80] on input "text" at bounding box center [134, 74] width 240 height 19
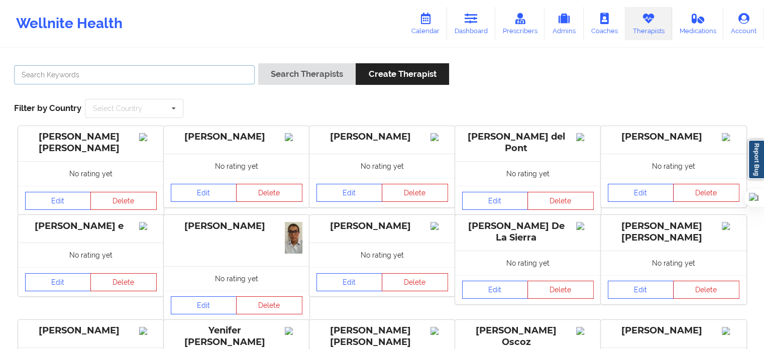
click at [184, 72] on input "text" at bounding box center [134, 74] width 240 height 19
type input "[PERSON_NAME]"
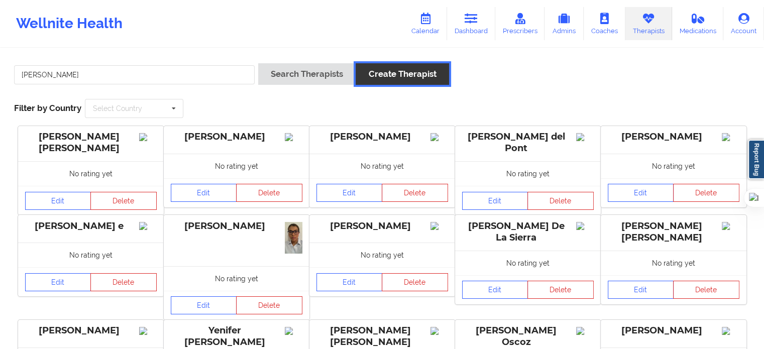
click at [360, 69] on button "Create Therapist" at bounding box center [401, 74] width 93 height 22
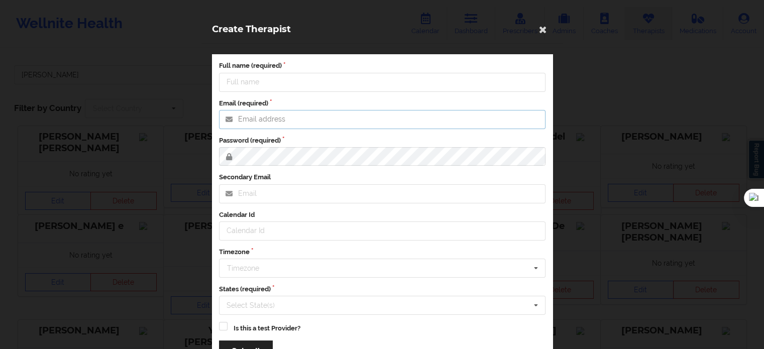
type input "[EMAIL_ADDRESS][DOMAIN_NAME]"
click at [538, 31] on icon at bounding box center [543, 29] width 16 height 16
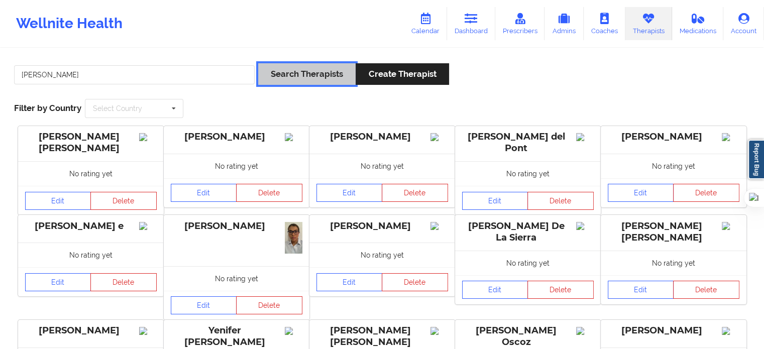
click at [285, 72] on button "Search Therapists" at bounding box center [306, 74] width 97 height 22
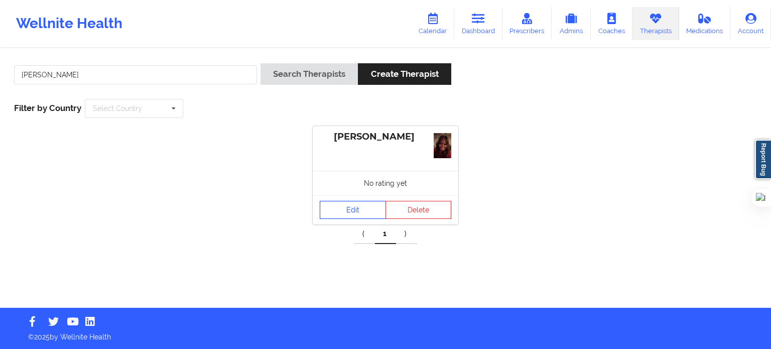
click at [358, 212] on link "Edit" at bounding box center [353, 210] width 66 height 18
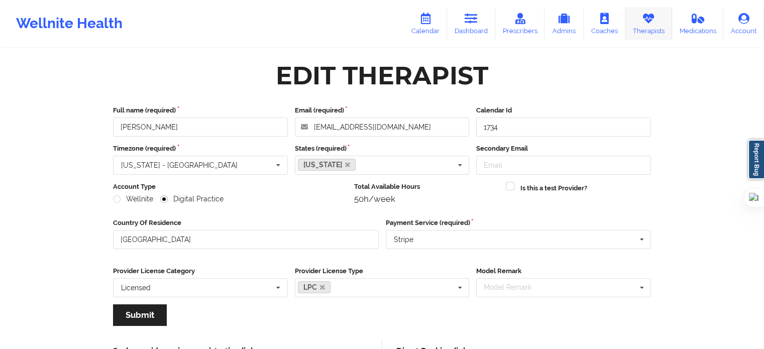
click at [639, 18] on link "Therapists" at bounding box center [648, 23] width 47 height 33
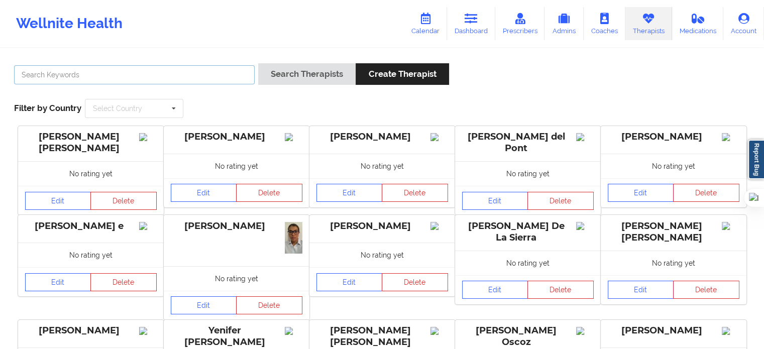
click at [191, 74] on input "text" at bounding box center [134, 74] width 240 height 19
paste input "[PERSON_NAME]"
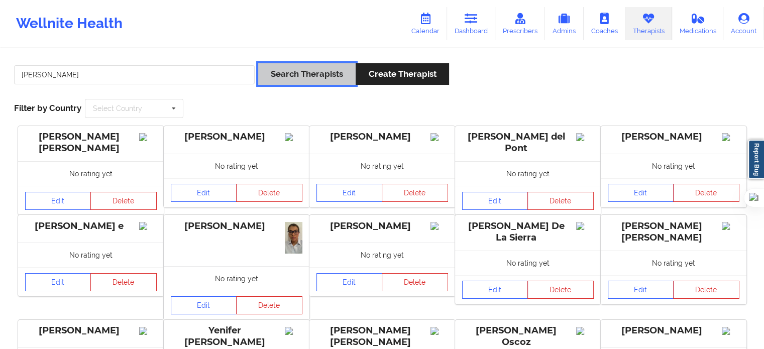
click at [294, 75] on button "Search Therapists" at bounding box center [306, 74] width 97 height 22
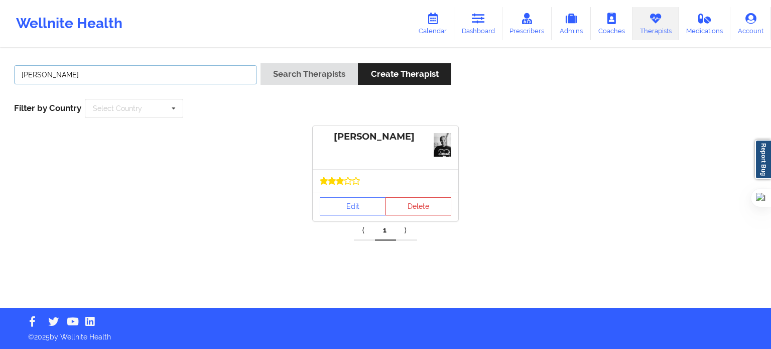
click at [193, 76] on input "[PERSON_NAME]" at bounding box center [135, 74] width 243 height 19
drag, startPoint x: 193, startPoint y: 76, endPoint x: 0, endPoint y: 69, distance: 193.4
click at [0, 69] on div "[PERSON_NAME] Search Therapists Create Therapist Filter by Country Select Count…" at bounding box center [385, 178] width 771 height 259
paste input "[PERSON_NAME]"
type input "[PERSON_NAME]"
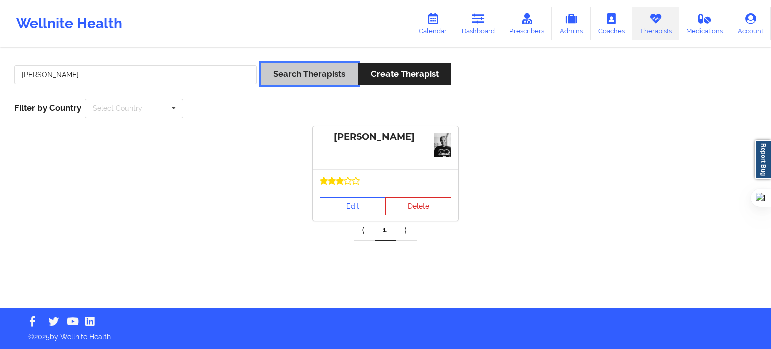
click at [285, 67] on button "Search Therapists" at bounding box center [309, 74] width 97 height 22
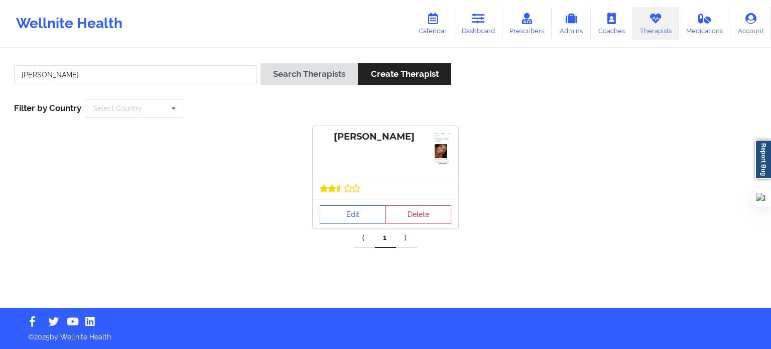
click at [346, 209] on link "Edit" at bounding box center [353, 214] width 66 height 18
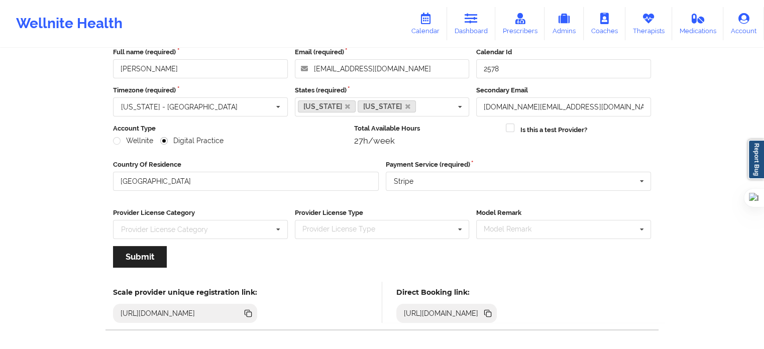
scroll to position [100, 0]
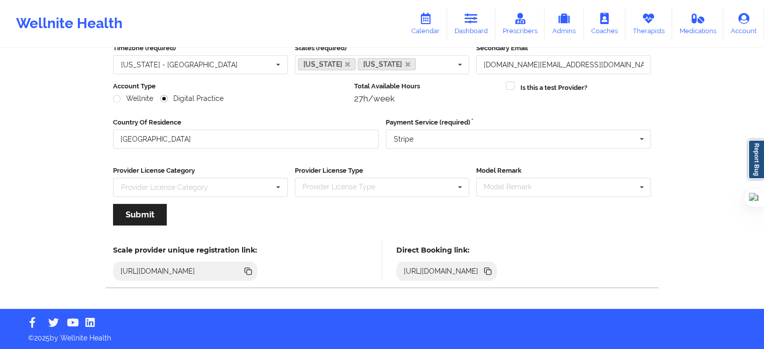
click at [491, 271] on icon at bounding box center [488, 272] width 5 height 5
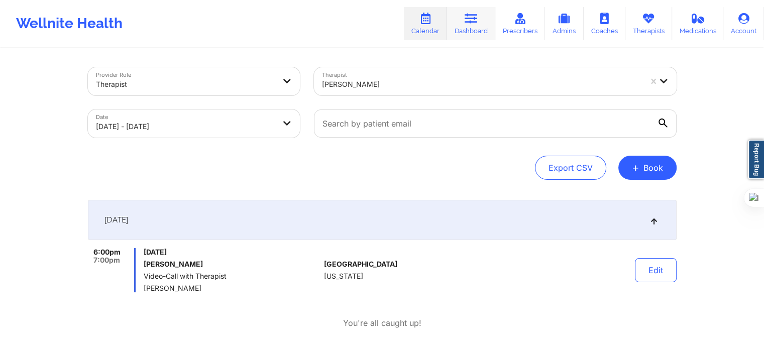
click at [468, 26] on link "Dashboard" at bounding box center [471, 23] width 48 height 33
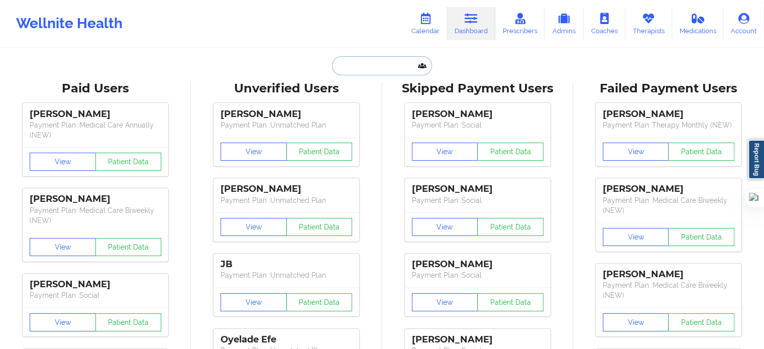
click at [365, 67] on input "text" at bounding box center [381, 65] width 99 height 19
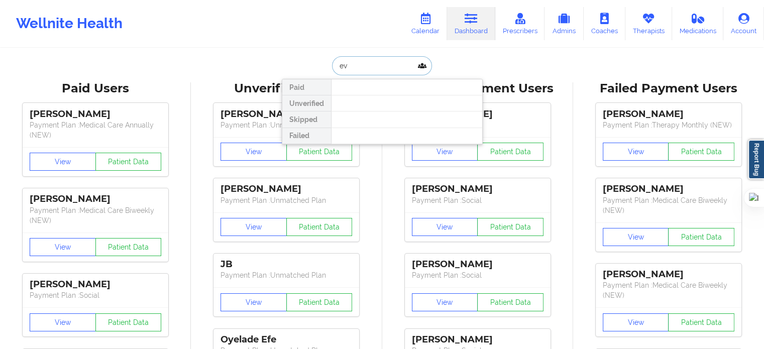
type input "e"
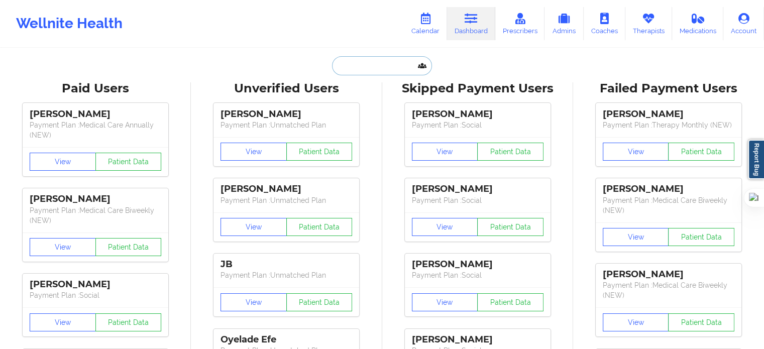
paste input "[PERSON_NAME]"
type input "[PERSON_NAME]"
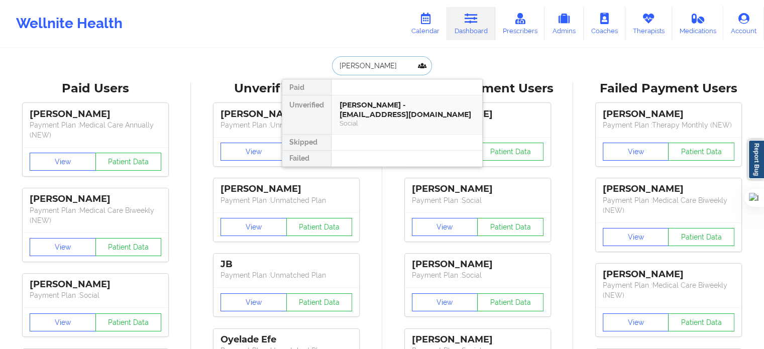
click at [360, 104] on div "Evan Pereira - kcnunez91@outlook.com" at bounding box center [406, 109] width 135 height 19
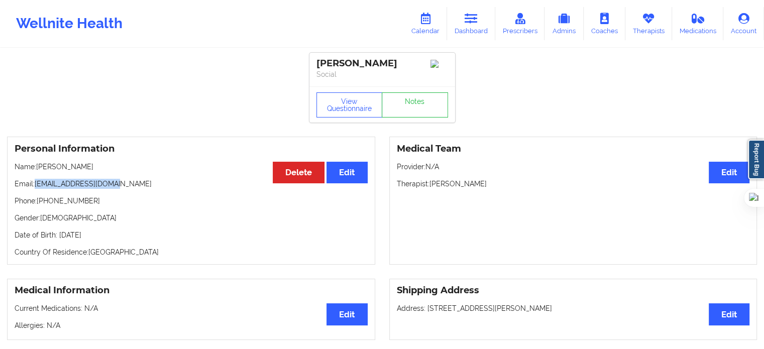
drag, startPoint x: 125, startPoint y: 182, endPoint x: 36, endPoint y: 184, distance: 89.4
click at [36, 184] on p "Email: kcnunez91@outlook.com" at bounding box center [191, 184] width 353 height 10
copy p "kcnunez91@outlook.com"
click at [634, 22] on link "Therapists" at bounding box center [648, 23] width 47 height 33
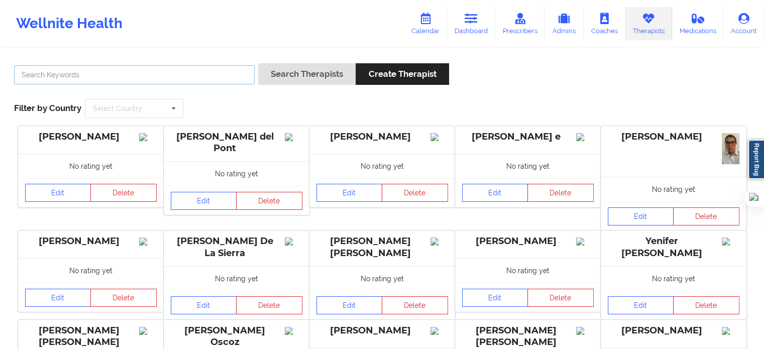
click at [186, 77] on input "text" at bounding box center [134, 74] width 240 height 19
click at [258, 63] on button "Search Therapists" at bounding box center [306, 74] width 97 height 22
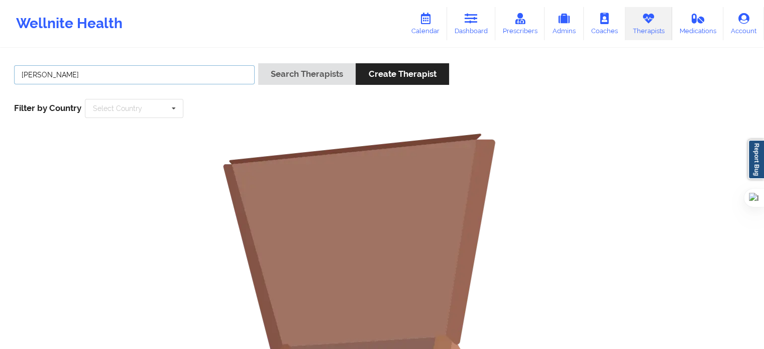
drag, startPoint x: 38, startPoint y: 72, endPoint x: 0, endPoint y: 86, distance: 40.5
click at [0, 86] on div "judy lowder Search Therapists Create Therapist Filter by Country Select Country…" at bounding box center [382, 310] width 764 height 522
type input "lowder"
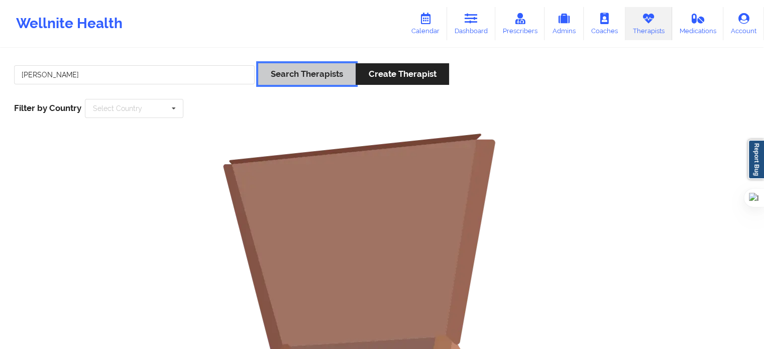
click at [317, 73] on button "Search Therapists" at bounding box center [306, 74] width 97 height 22
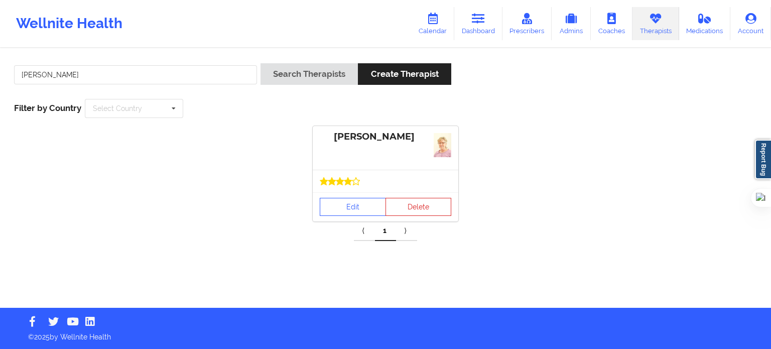
click at [352, 187] on div at bounding box center [386, 181] width 146 height 23
click at [359, 201] on link "Edit" at bounding box center [353, 207] width 66 height 18
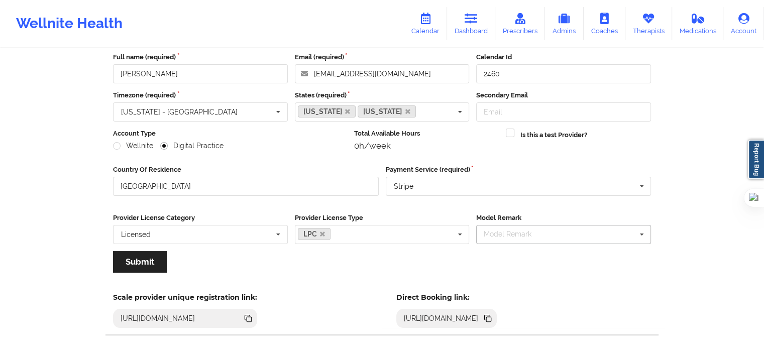
scroll to position [100, 0]
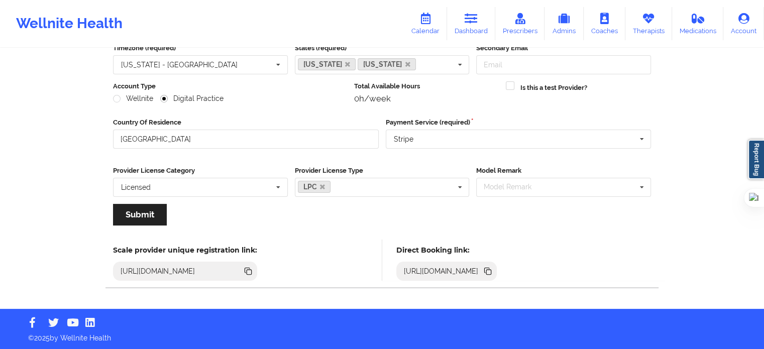
click at [489, 269] on icon at bounding box center [486, 270] width 5 height 5
